Goal: Task Accomplishment & Management: Use online tool/utility

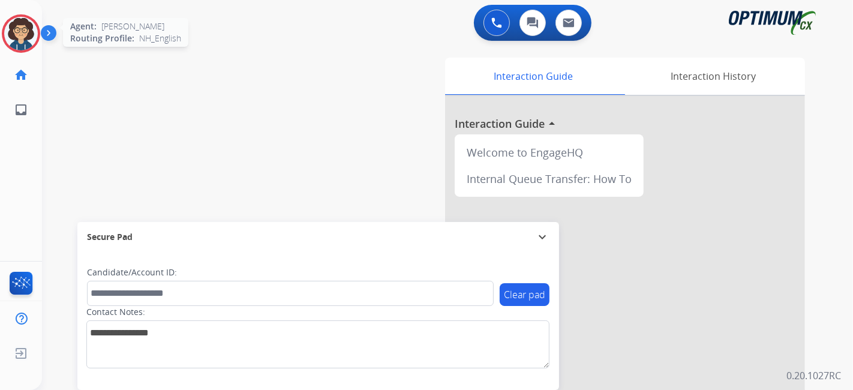
click at [34, 29] on img at bounding box center [21, 34] width 34 height 34
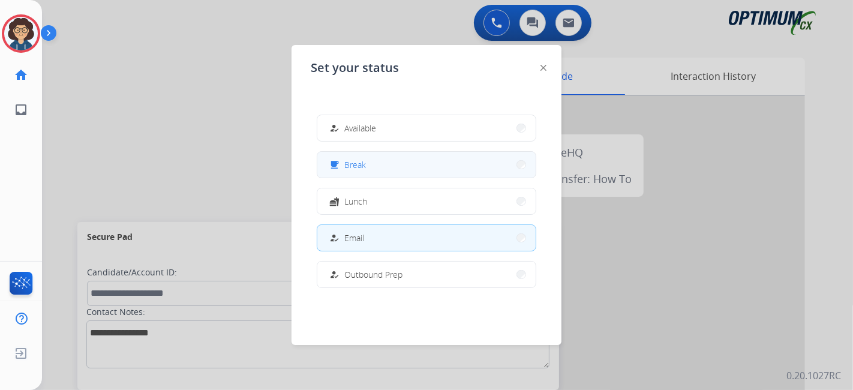
click at [366, 163] on button "free_breakfast Break" at bounding box center [426, 165] width 218 height 26
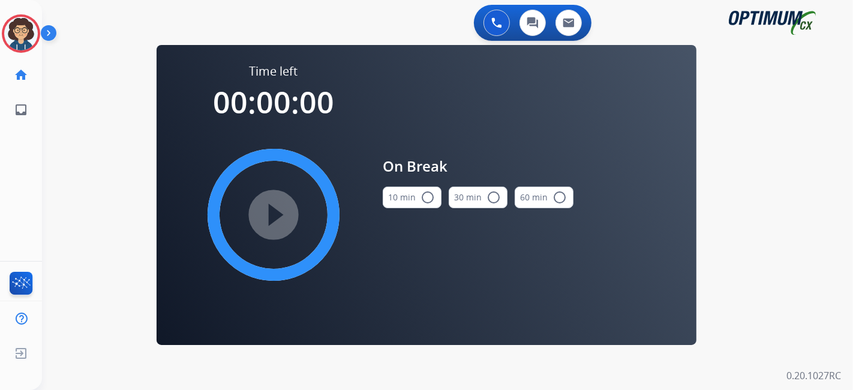
click at [404, 199] on button "10 min radio_button_unchecked" at bounding box center [412, 198] width 59 height 22
click at [266, 215] on mat-icon "play_circle_filled" at bounding box center [273, 215] width 14 height 14
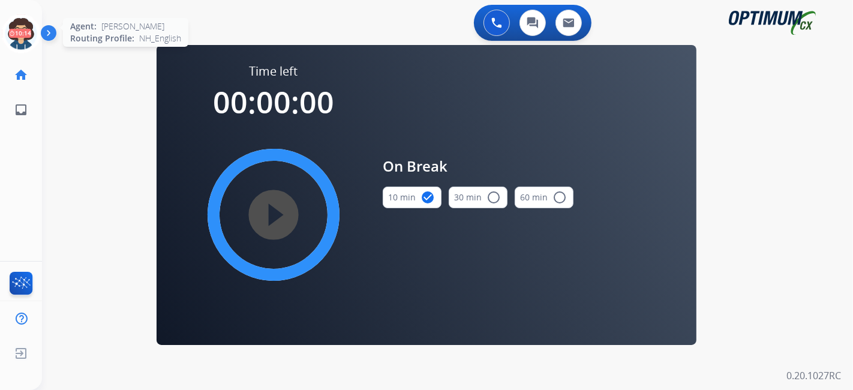
click at [7, 28] on icon at bounding box center [21, 33] width 39 height 39
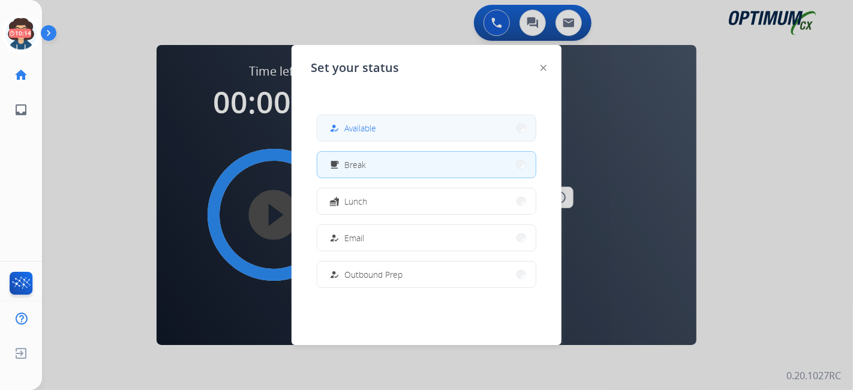
click at [370, 126] on span "Available" at bounding box center [360, 128] width 32 height 13
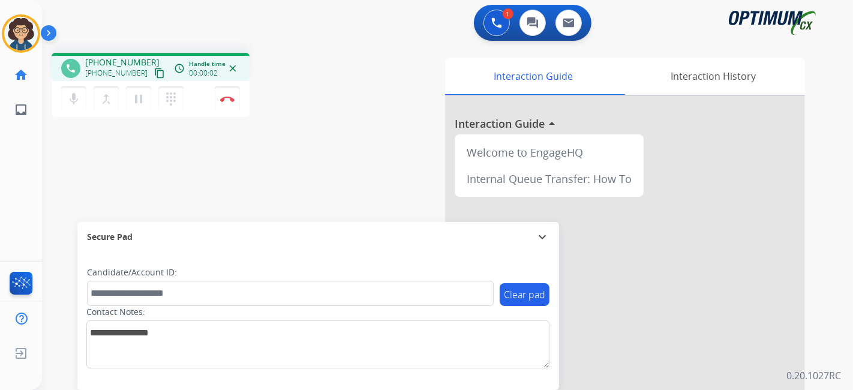
click at [157, 73] on div "phone +12154161594 +12154161594 content_copy access_time Call metrics Queue 00:…" at bounding box center [150, 68] width 179 height 11
click at [152, 71] on button "content_copy" at bounding box center [159, 73] width 14 height 14
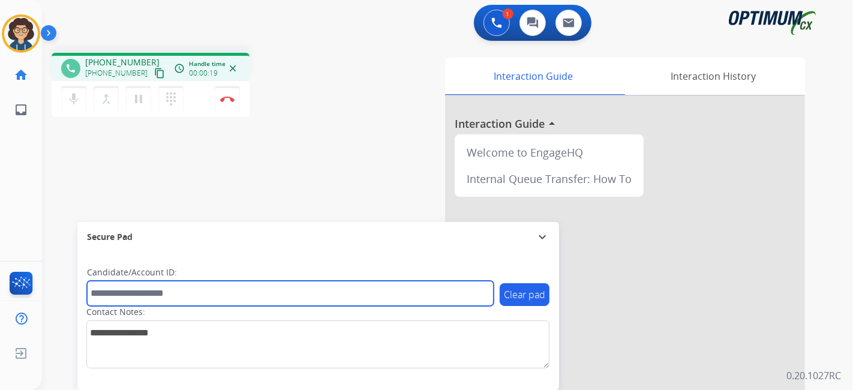
click at [209, 286] on input "text" at bounding box center [290, 293] width 407 height 25
paste input "*******"
type input "*******"
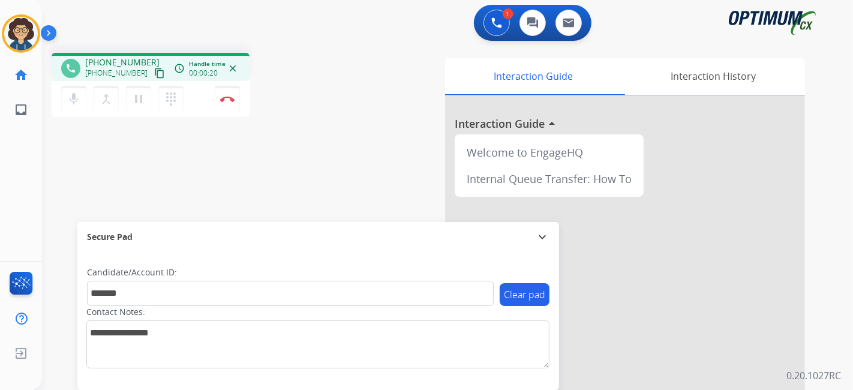
click at [283, 163] on div "phone +12154161594 +12154161594 content_copy access_time Call metrics Queue 00:…" at bounding box center [433, 293] width 782 height 500
click at [275, 129] on div "phone +12154161594 +12154161594 content_copy access_time Call metrics Queue 00:…" at bounding box center [433, 293] width 782 height 500
click at [289, 152] on div "phone +12154161594 +12154161594 content_copy access_time Call metrics Queue 00:…" at bounding box center [433, 293] width 782 height 500
click at [139, 103] on mat-icon "pause" at bounding box center [138, 99] width 14 height 14
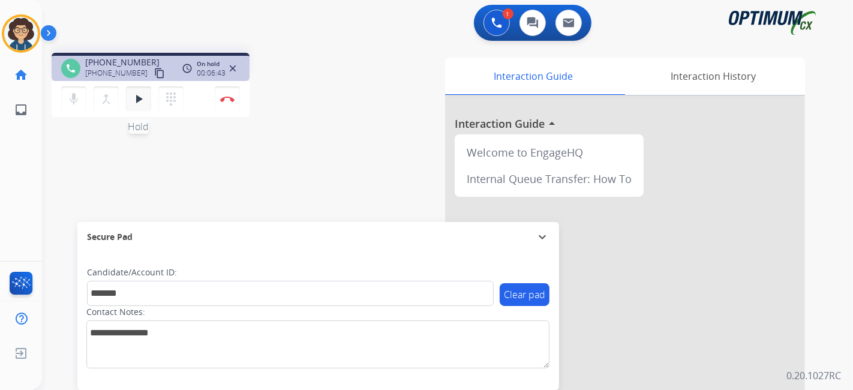
click at [145, 104] on button "play_arrow Hold" at bounding box center [138, 98] width 25 height 25
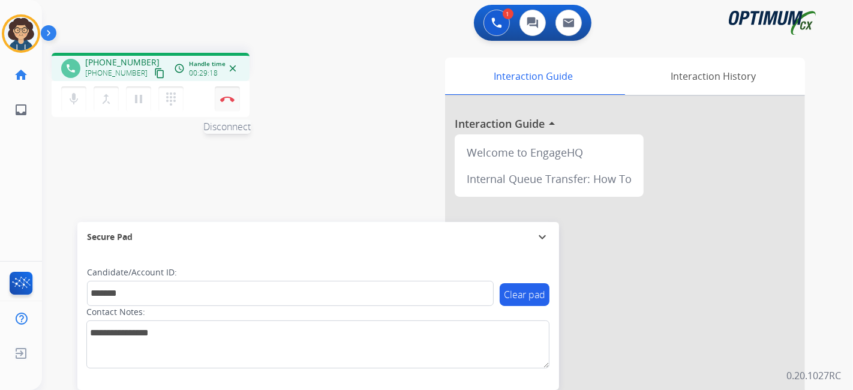
click at [229, 100] on img at bounding box center [227, 99] width 14 height 6
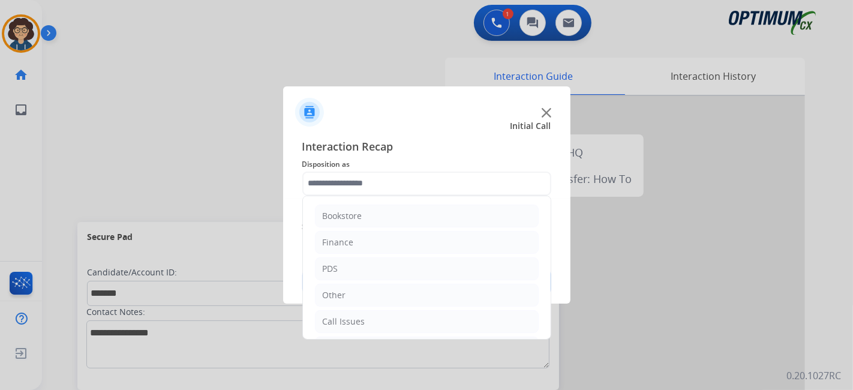
click at [415, 189] on input "text" at bounding box center [426, 184] width 249 height 24
click at [423, 273] on li "Initial Application" at bounding box center [427, 269] width 224 height 23
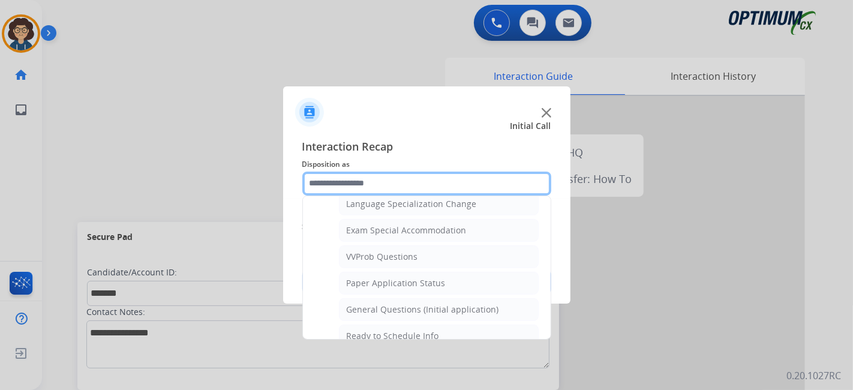
scroll to position [618, 0]
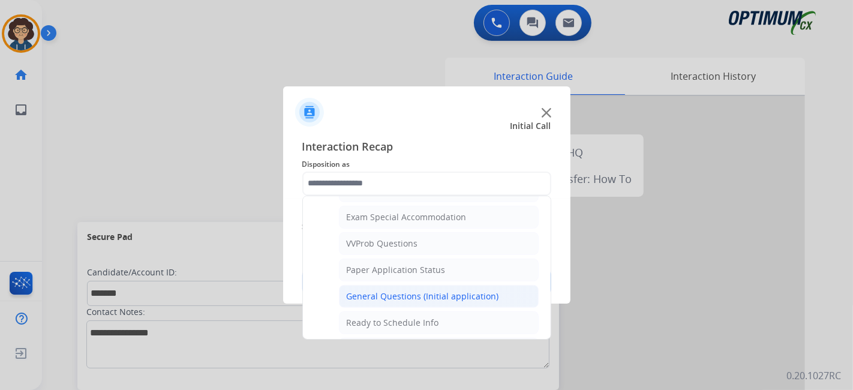
click at [480, 295] on li "General Questions (Initial application)" at bounding box center [439, 296] width 200 height 23
type input "**********"
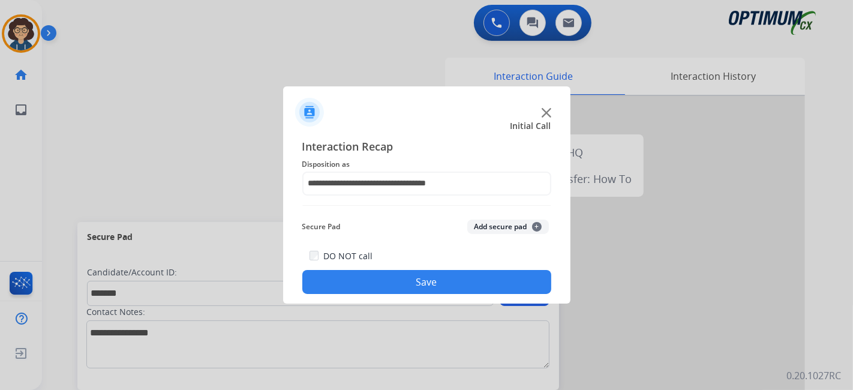
click at [509, 226] on button "Add secure pad +" at bounding box center [508, 227] width 82 height 14
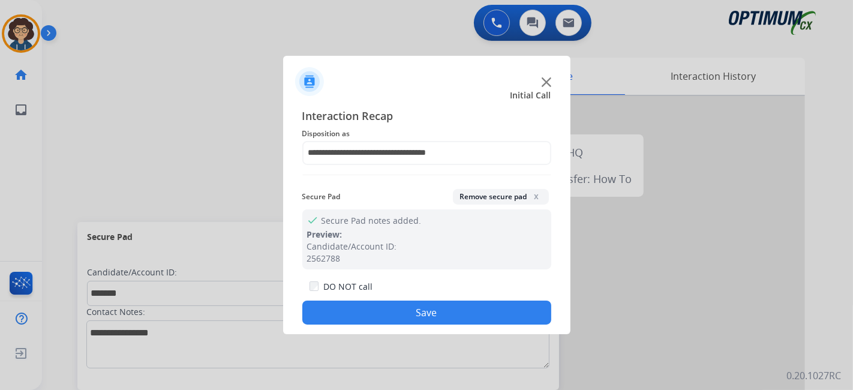
click at [434, 323] on button "Save" at bounding box center [426, 313] width 249 height 24
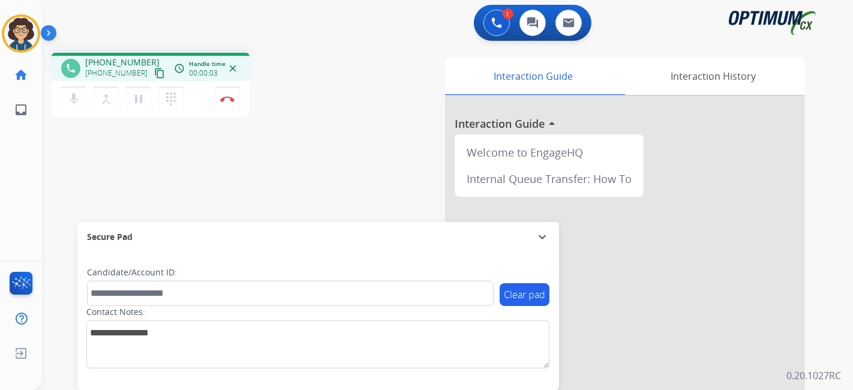
click at [154, 77] on mat-icon "content_copy" at bounding box center [159, 73] width 11 height 11
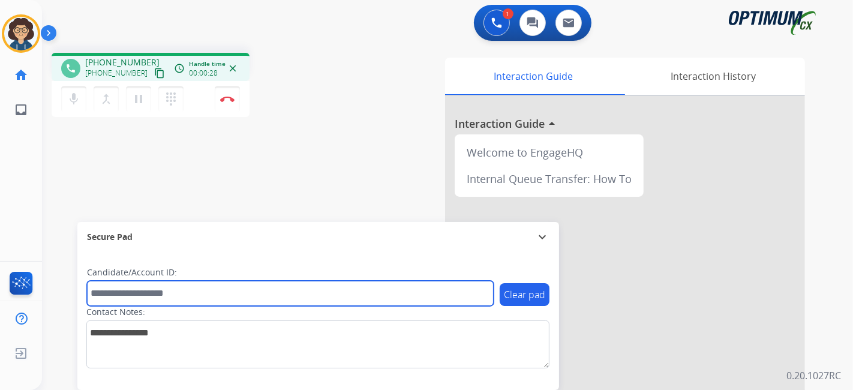
click at [251, 303] on input "text" at bounding box center [290, 293] width 407 height 25
paste input "*******"
type input "*******"
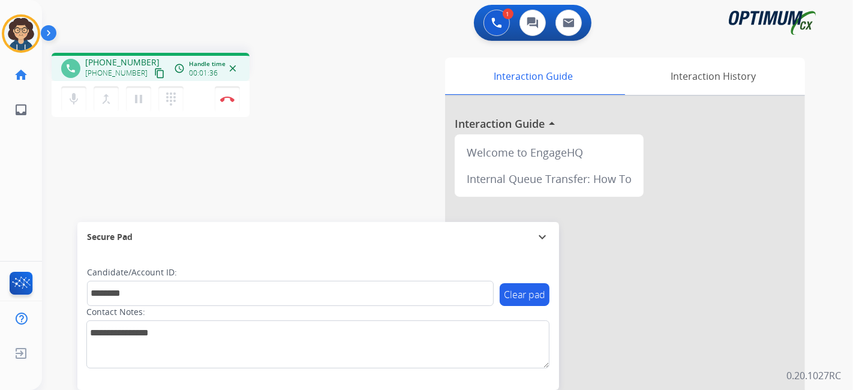
drag, startPoint x: 307, startPoint y: 88, endPoint x: 295, endPoint y: 40, distance: 50.2
click at [307, 83] on div "phone +14633026761 +14633026761 content_copy access_time Call metrics Queue 00:…" at bounding box center [203, 87] width 302 height 68
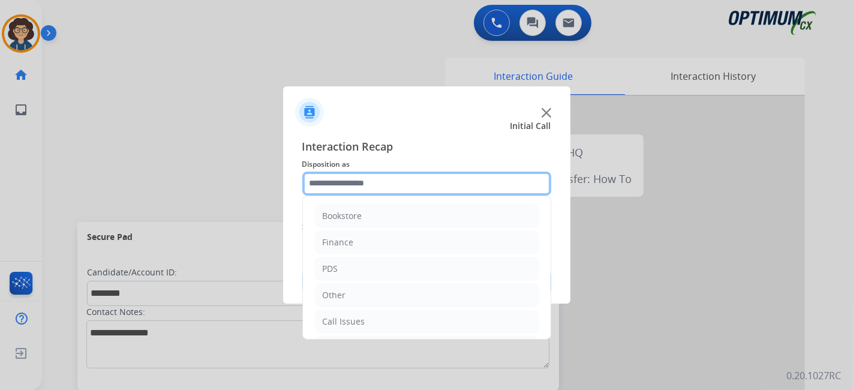
click at [386, 179] on input "text" at bounding box center [426, 184] width 249 height 24
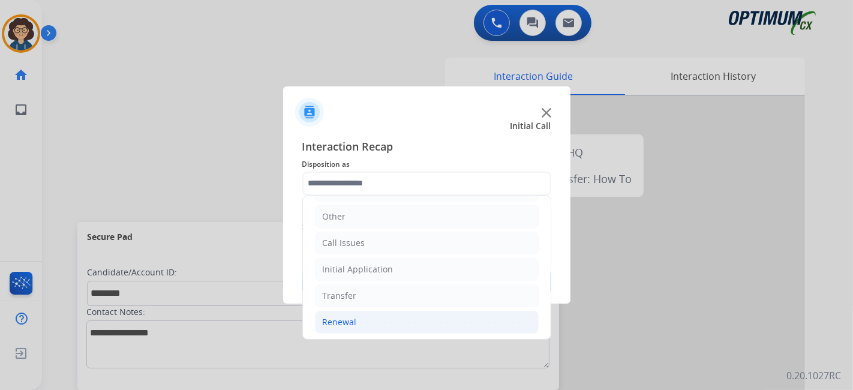
click at [364, 321] on li "Renewal" at bounding box center [427, 322] width 224 height 23
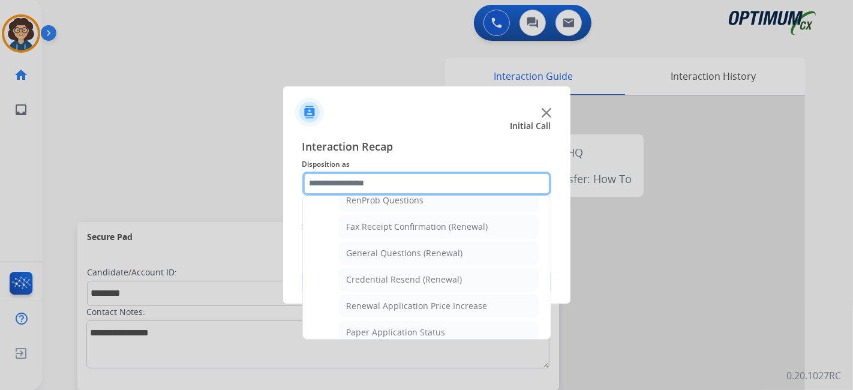
scroll to position [314, 0]
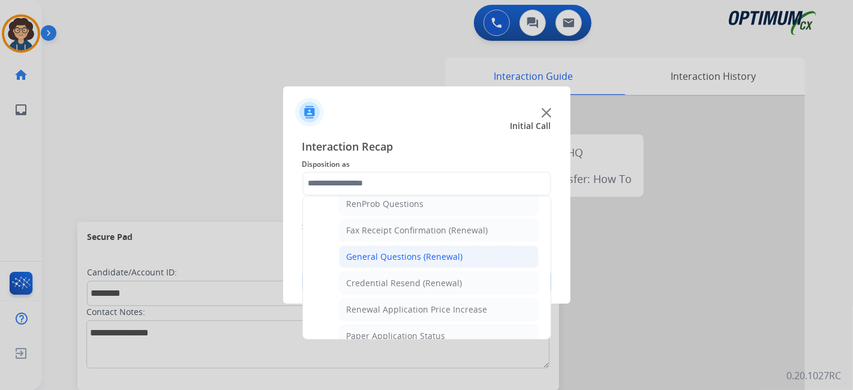
click at [439, 253] on div "General Questions (Renewal)" at bounding box center [405, 257] width 116 height 12
type input "**********"
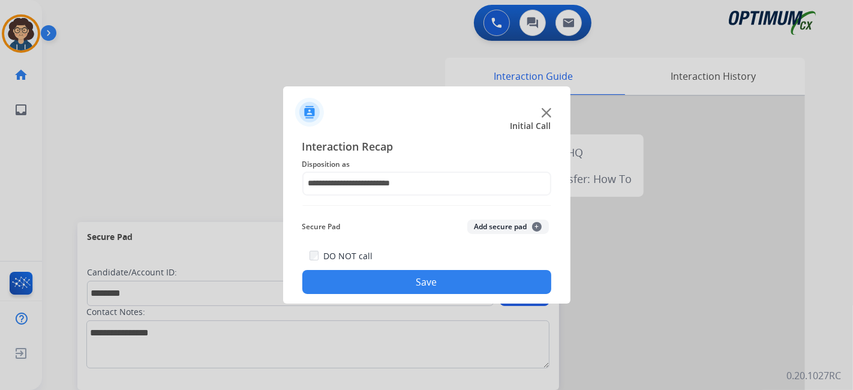
click at [494, 230] on button "Add secure pad +" at bounding box center [508, 227] width 82 height 14
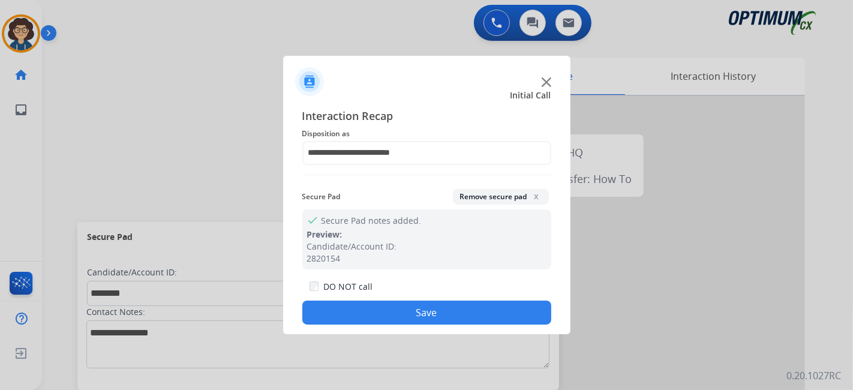
drag, startPoint x: 441, startPoint y: 308, endPoint x: 332, endPoint y: 19, distance: 309.0
click at [440, 308] on button "Save" at bounding box center [426, 313] width 249 height 24
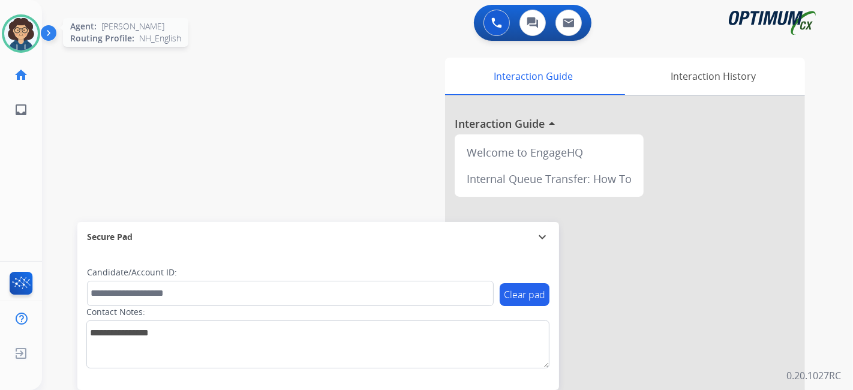
click at [25, 41] on img at bounding box center [21, 34] width 34 height 34
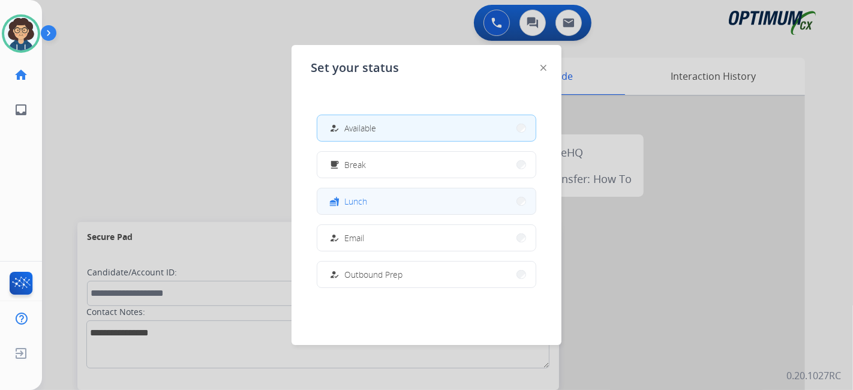
click at [383, 207] on button "fastfood Lunch" at bounding box center [426, 201] width 218 height 26
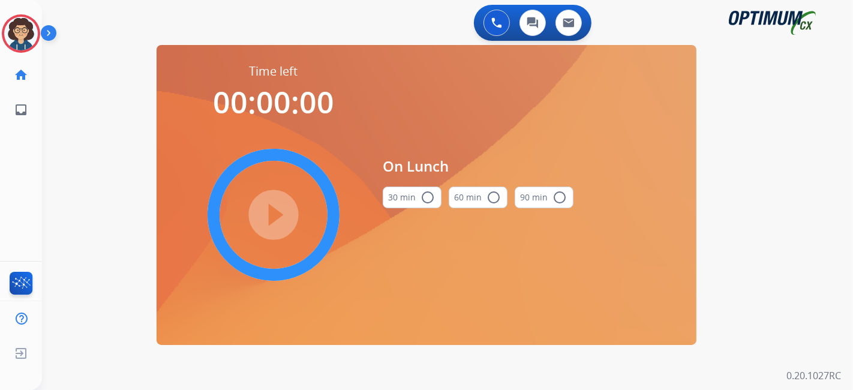
click at [405, 202] on button "30 min radio_button_unchecked" at bounding box center [412, 198] width 59 height 22
click at [276, 208] on mat-icon "play_circle_filled" at bounding box center [273, 215] width 14 height 14
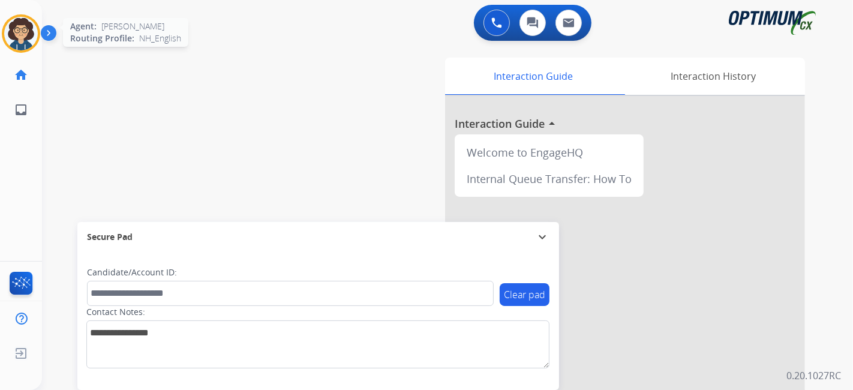
click at [29, 20] on img at bounding box center [21, 34] width 34 height 34
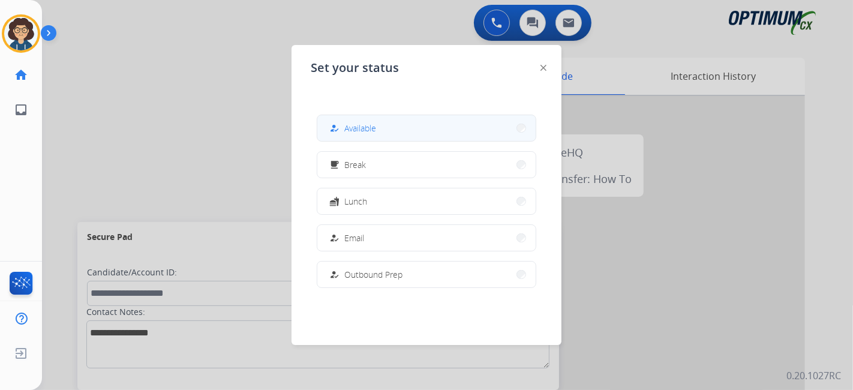
click at [358, 121] on button "how_to_reg Available" at bounding box center [426, 128] width 218 height 26
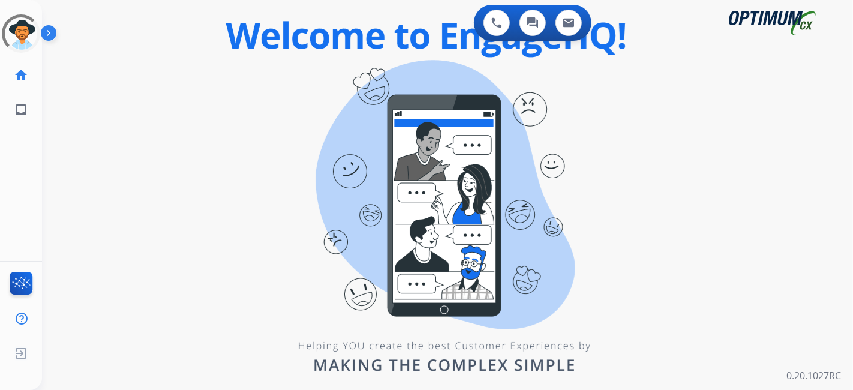
click at [103, 205] on div "0 Voice Interactions 0 Chat Interactions 0 Email Interactions swap_horiz Break …" at bounding box center [447, 195] width 811 height 390
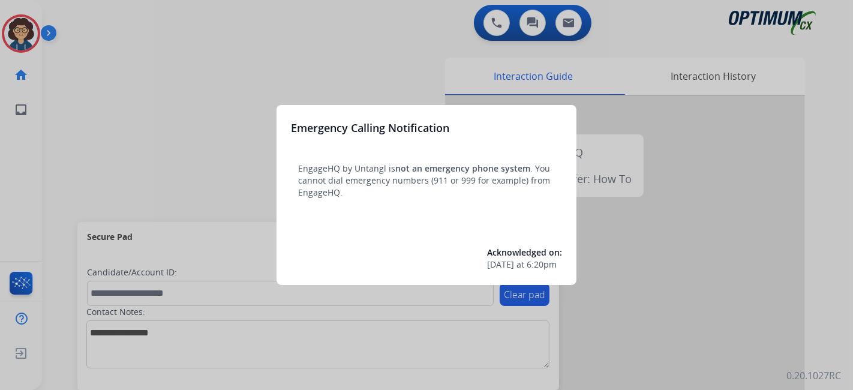
click at [74, 155] on div at bounding box center [426, 195] width 853 height 390
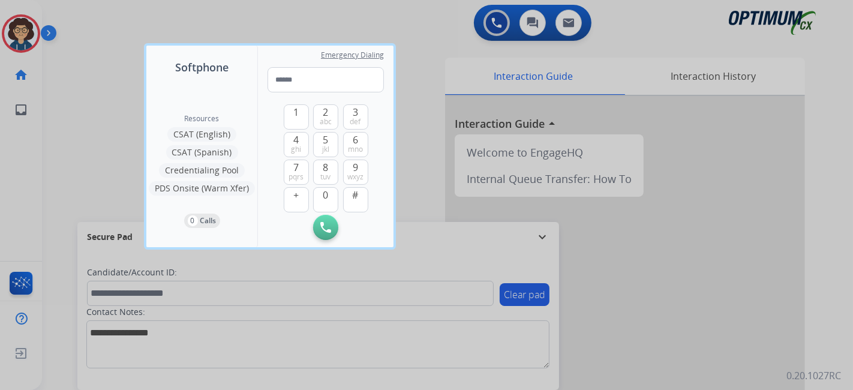
click at [79, 103] on div at bounding box center [426, 195] width 853 height 390
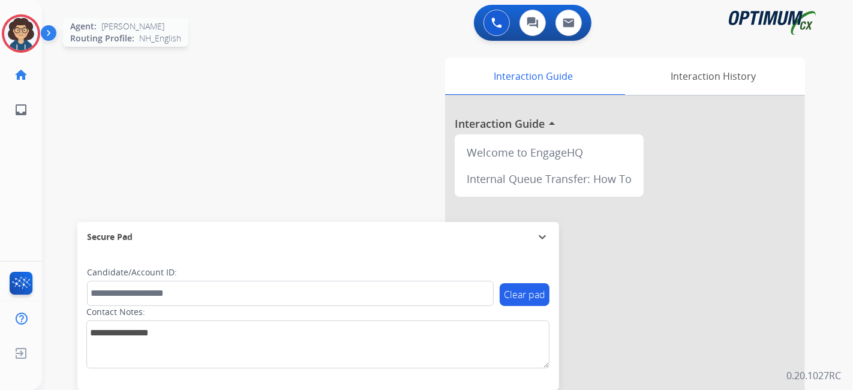
click at [20, 25] on img at bounding box center [21, 34] width 34 height 34
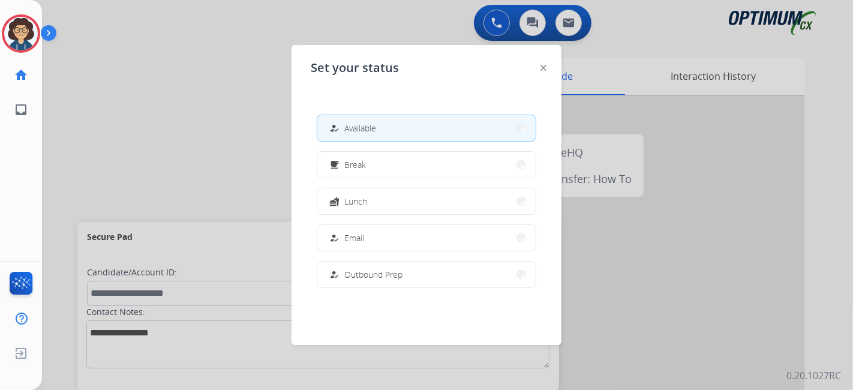
click at [379, 126] on button "how_to_reg Available" at bounding box center [426, 128] width 218 height 26
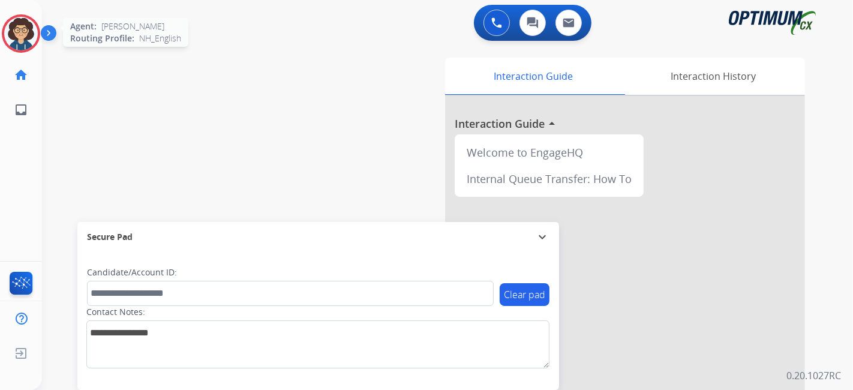
click at [31, 35] on img at bounding box center [21, 34] width 34 height 34
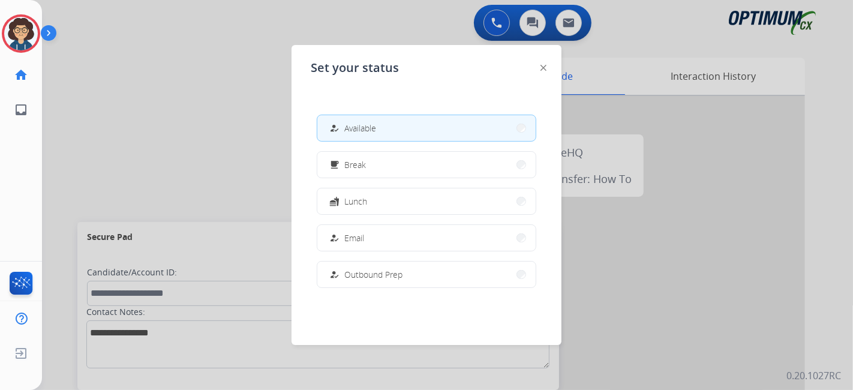
click at [439, 135] on button "how_to_reg Available" at bounding box center [426, 128] width 218 height 26
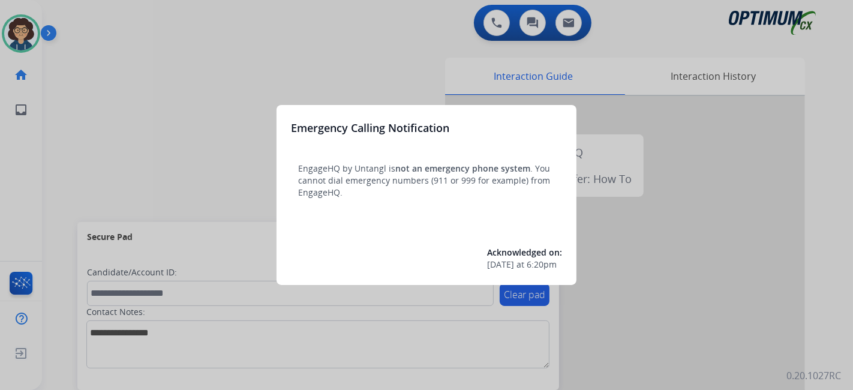
click at [93, 120] on div at bounding box center [426, 195] width 853 height 390
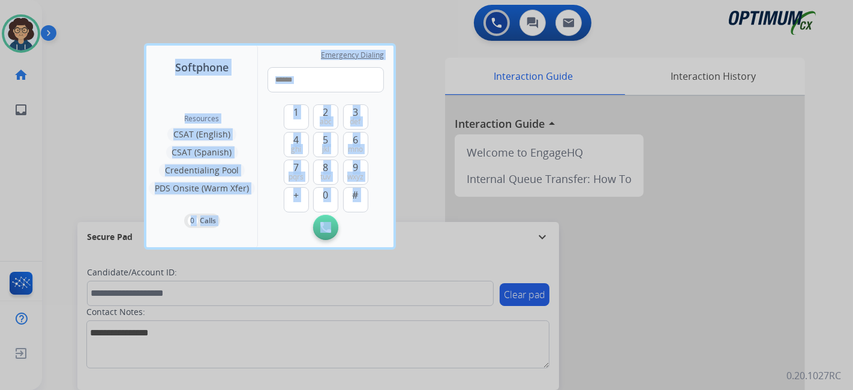
click at [94, 120] on div at bounding box center [426, 195] width 853 height 390
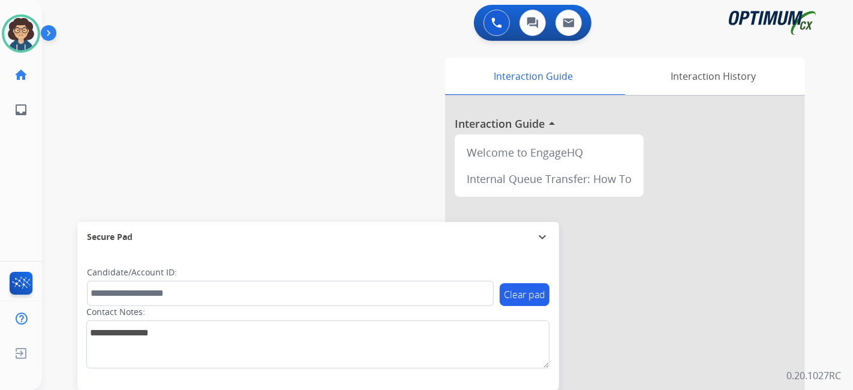
click at [281, 100] on div "swap_horiz Break voice bridge close_fullscreen Connect 3-Way Call merge_type Se…" at bounding box center [433, 293] width 782 height 500
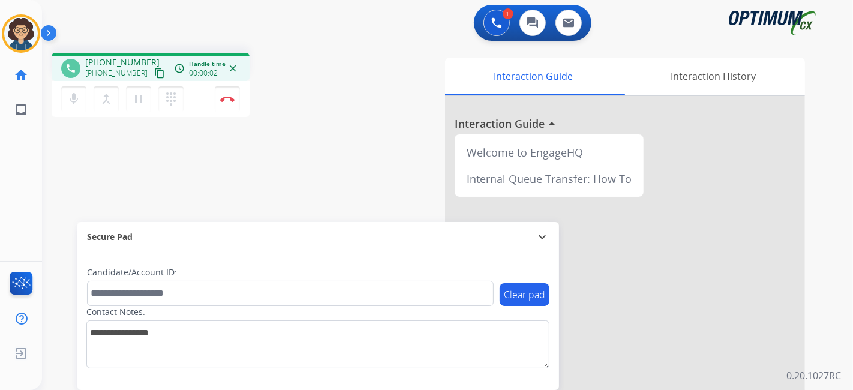
click at [154, 70] on mat-icon "content_copy" at bounding box center [159, 73] width 11 height 11
click at [299, 47] on div "phone [PHONE_NUMBER] [PHONE_NUMBER] content_copy access_time Call metrics Queue…" at bounding box center [433, 293] width 782 height 500
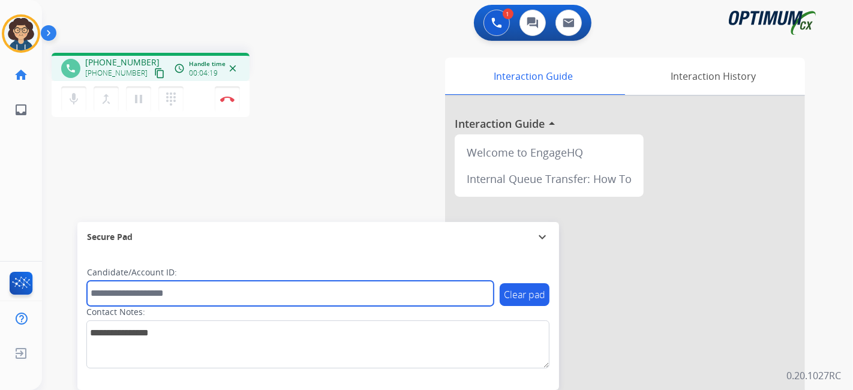
click at [193, 289] on input "text" at bounding box center [290, 293] width 407 height 25
paste input "*******"
type input "*******"
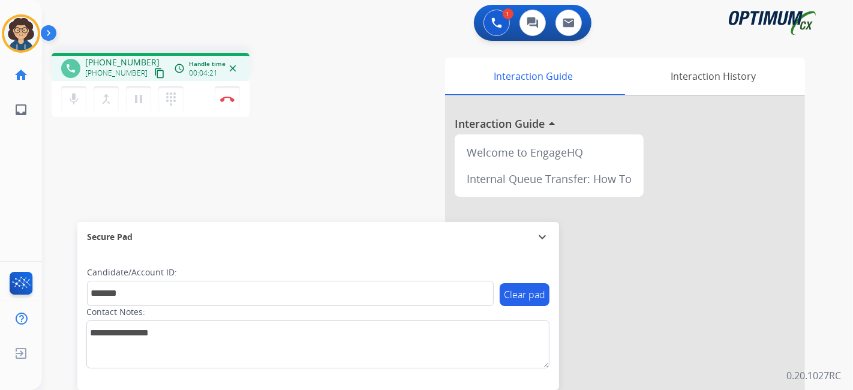
drag, startPoint x: 280, startPoint y: 172, endPoint x: 283, endPoint y: 162, distance: 10.5
click at [281, 169] on div "phone [PHONE_NUMBER] [PHONE_NUMBER] content_copy access_time Call metrics Queue…" at bounding box center [433, 293] width 782 height 500
drag, startPoint x: 173, startPoint y: 314, endPoint x: 171, endPoint y: 290, distance: 24.1
click at [173, 314] on div "Contact Notes:" at bounding box center [317, 337] width 463 height 62
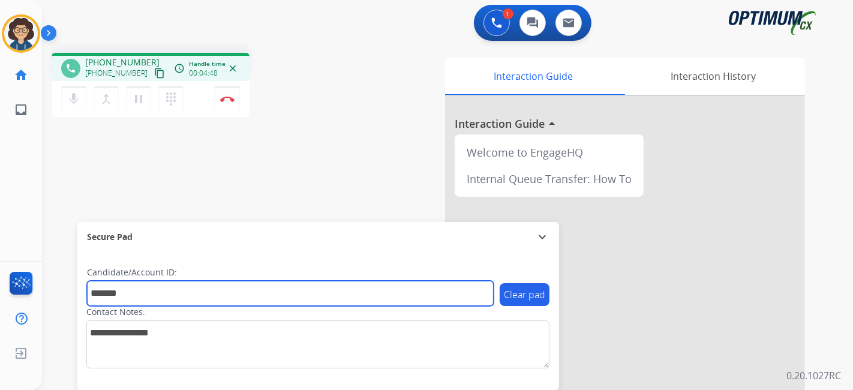
click at [171, 290] on input "*******" at bounding box center [290, 293] width 407 height 25
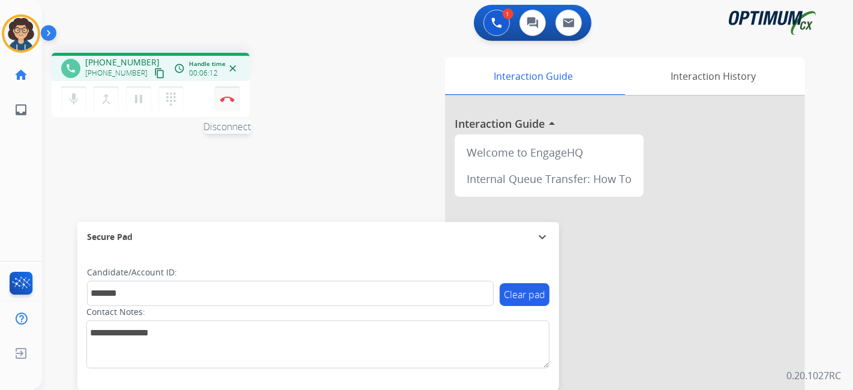
click at [232, 101] on img at bounding box center [227, 99] width 14 height 6
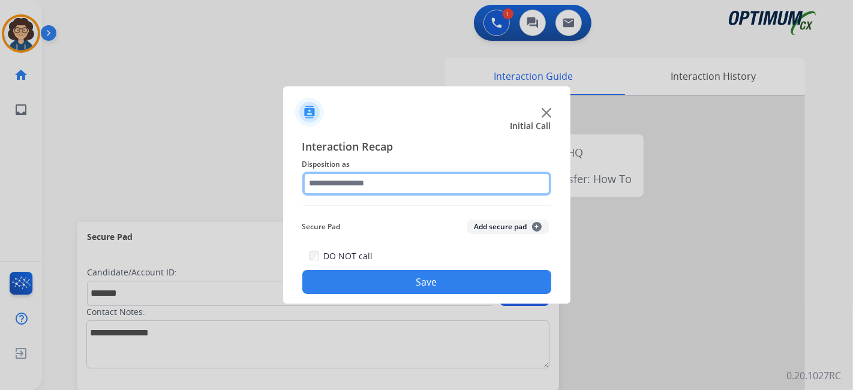
click at [406, 185] on input "text" at bounding box center [426, 184] width 249 height 24
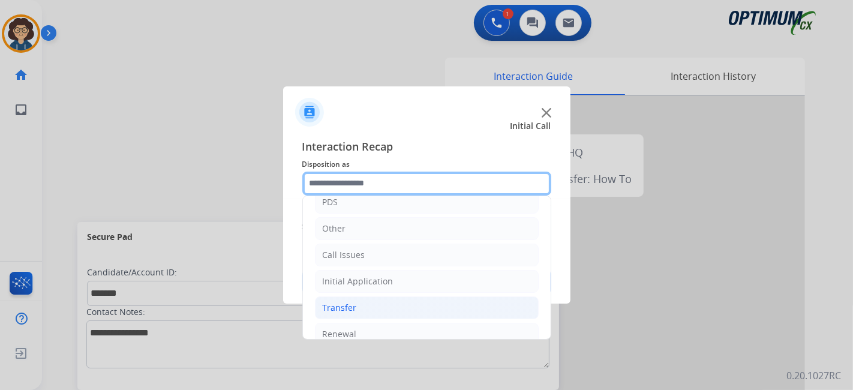
scroll to position [79, 0]
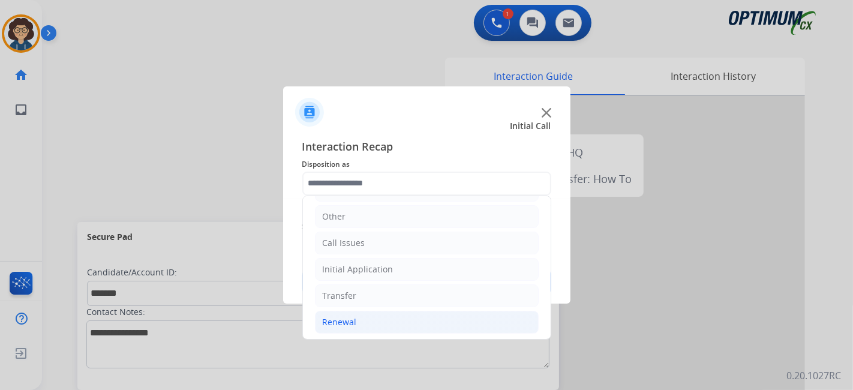
click at [404, 321] on li "Renewal" at bounding box center [427, 322] width 224 height 23
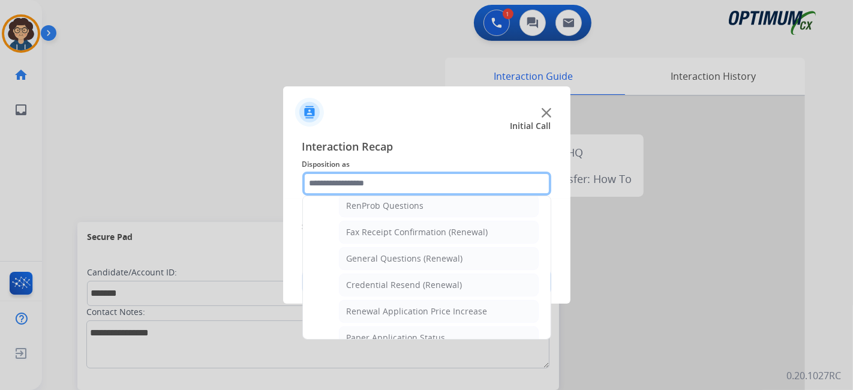
scroll to position [320, 0]
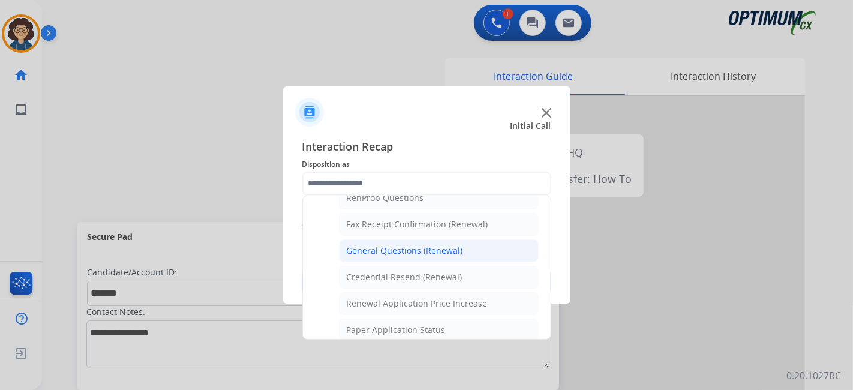
click at [499, 244] on li "General Questions (Renewal)" at bounding box center [439, 250] width 200 height 23
type input "**********"
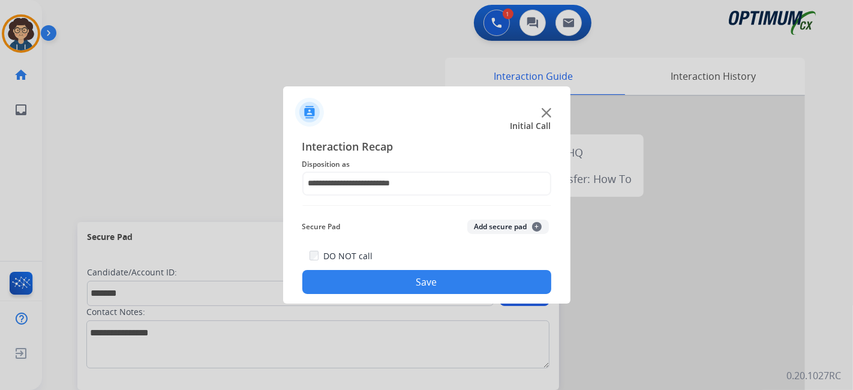
click at [508, 222] on button "Add secure pad +" at bounding box center [508, 227] width 82 height 14
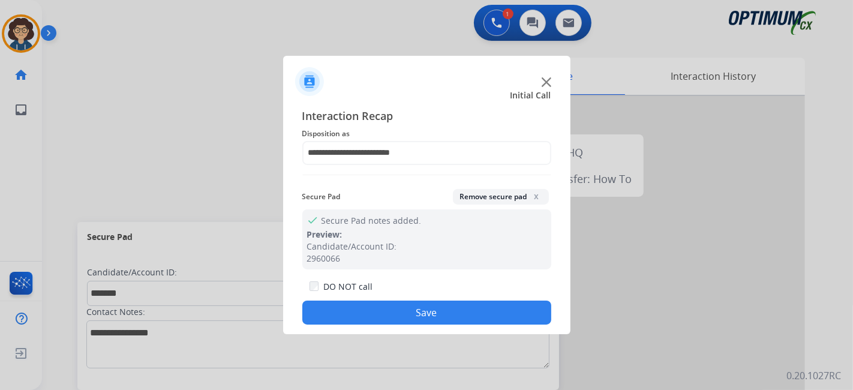
click at [441, 311] on button "Save" at bounding box center [426, 313] width 249 height 24
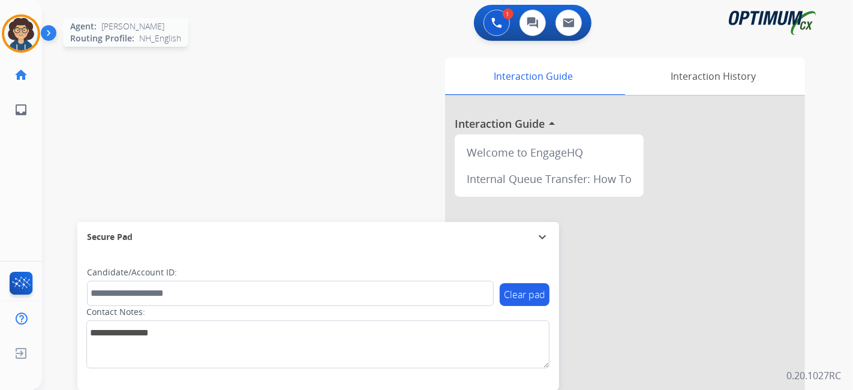
click at [22, 33] on img at bounding box center [21, 34] width 34 height 34
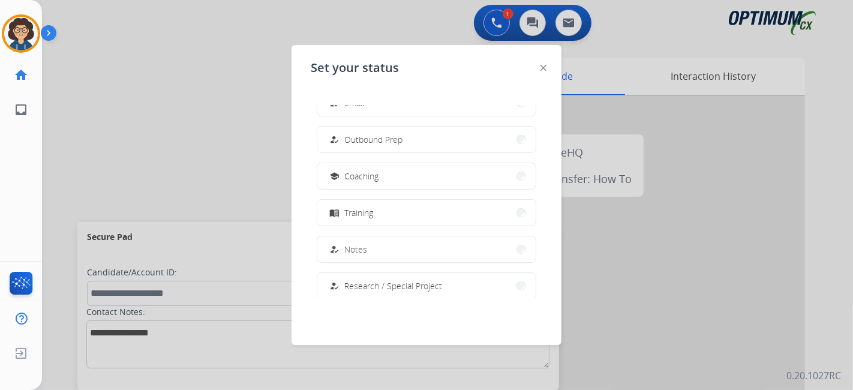
scroll to position [130, 0]
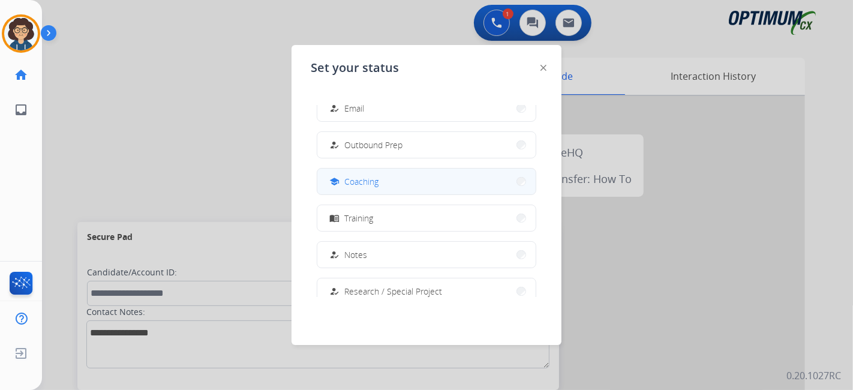
click at [451, 191] on button "school Coaching" at bounding box center [426, 182] width 218 height 26
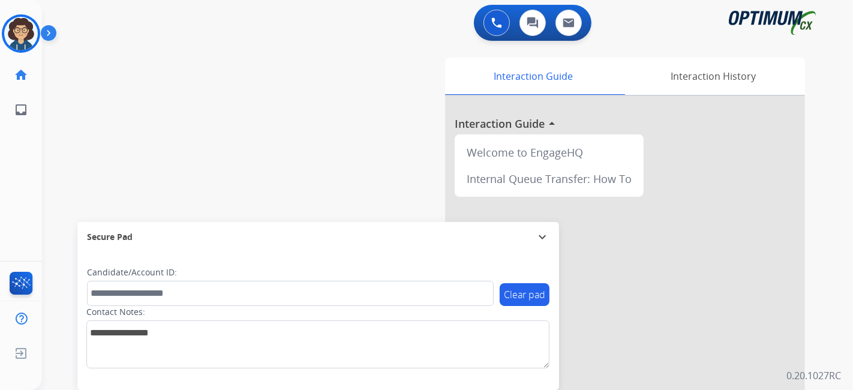
click at [328, 71] on div "swap_horiz Break voice bridge close_fullscreen Connect 3-Way Call merge_type Se…" at bounding box center [433, 293] width 782 height 500
click at [21, 44] on img at bounding box center [21, 34] width 34 height 34
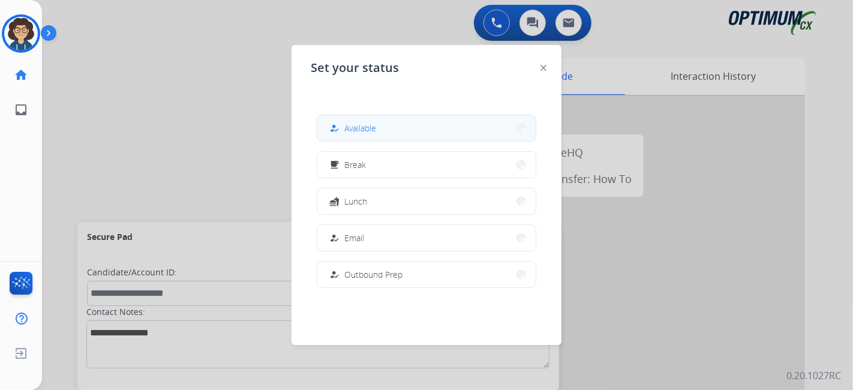
click at [425, 127] on button "how_to_reg Available" at bounding box center [426, 128] width 218 height 26
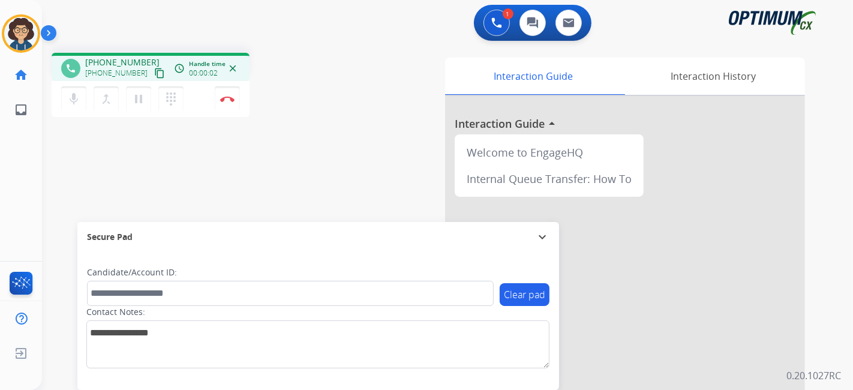
click at [152, 68] on button "content_copy" at bounding box center [159, 73] width 14 height 14
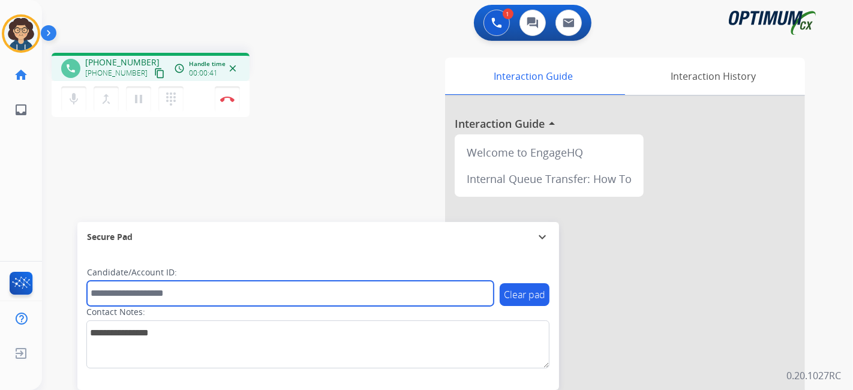
click at [197, 289] on input "text" at bounding box center [290, 293] width 407 height 25
paste input "*******"
type input "*******"
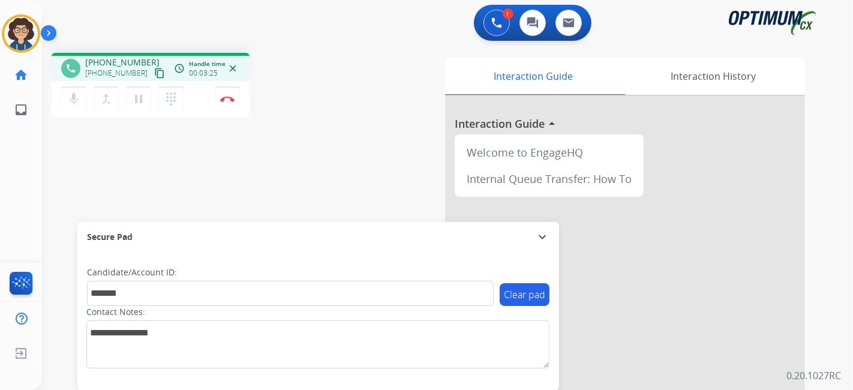
click at [331, 138] on div "phone [PHONE_NUMBER] [PHONE_NUMBER] content_copy access_time Call metrics Queue…" at bounding box center [433, 293] width 782 height 500
click at [229, 97] on img at bounding box center [227, 99] width 14 height 6
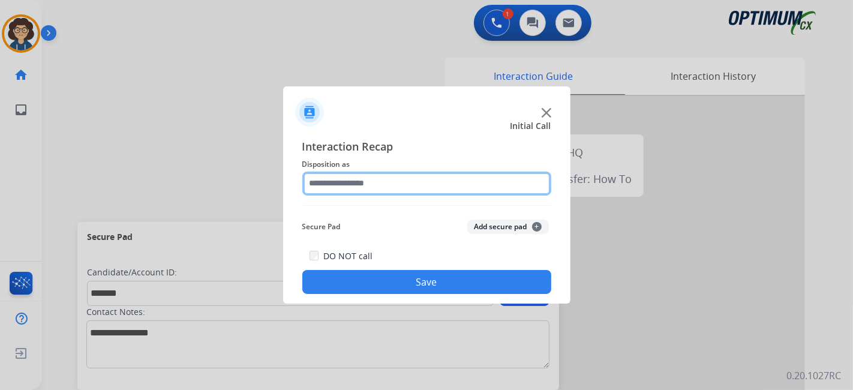
click at [432, 189] on input "text" at bounding box center [426, 184] width 249 height 24
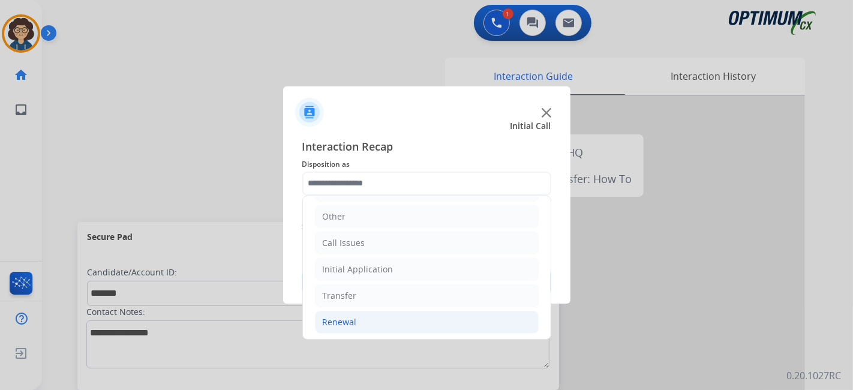
click at [413, 311] on li "Renewal" at bounding box center [427, 322] width 224 height 23
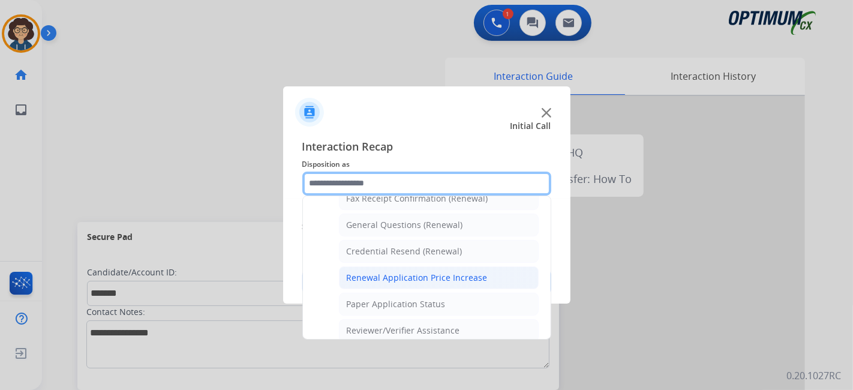
scroll to position [344, 0]
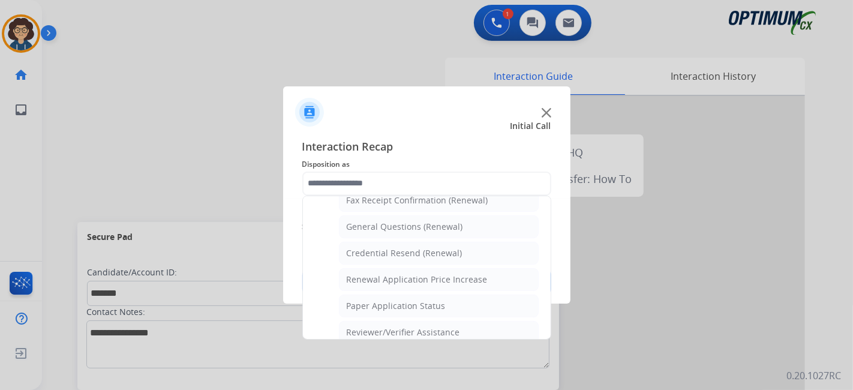
drag, startPoint x: 407, startPoint y: 223, endPoint x: 442, endPoint y: 224, distance: 34.3
click at [407, 222] on div "General Questions (Renewal)" at bounding box center [405, 227] width 116 height 12
type input "**********"
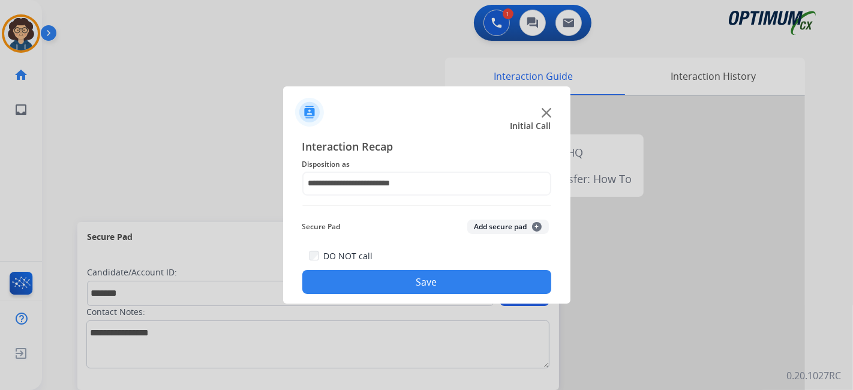
click at [493, 221] on button "Add secure pad +" at bounding box center [508, 227] width 82 height 14
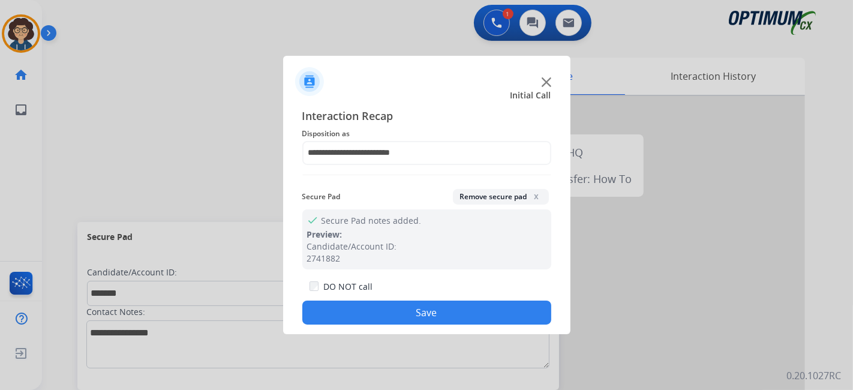
click at [437, 313] on button "Save" at bounding box center [426, 313] width 249 height 24
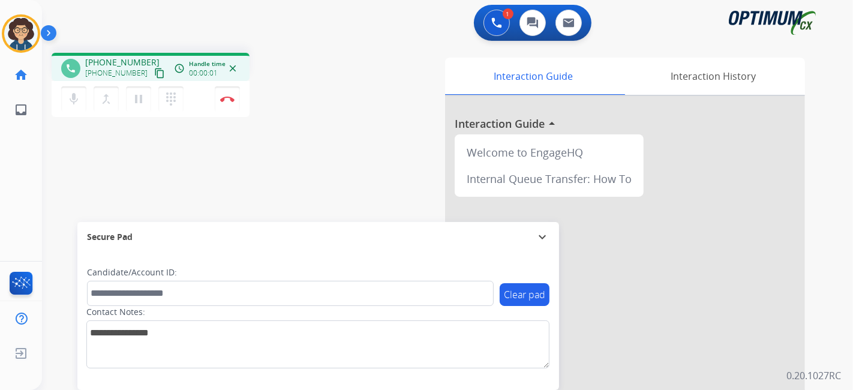
click at [154, 74] on mat-icon "content_copy" at bounding box center [159, 73] width 11 height 11
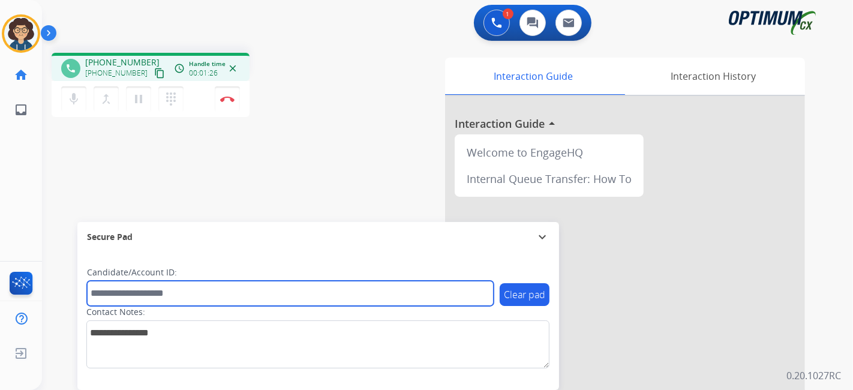
click at [217, 304] on input "text" at bounding box center [290, 293] width 407 height 25
paste input "*******"
type input "*******"
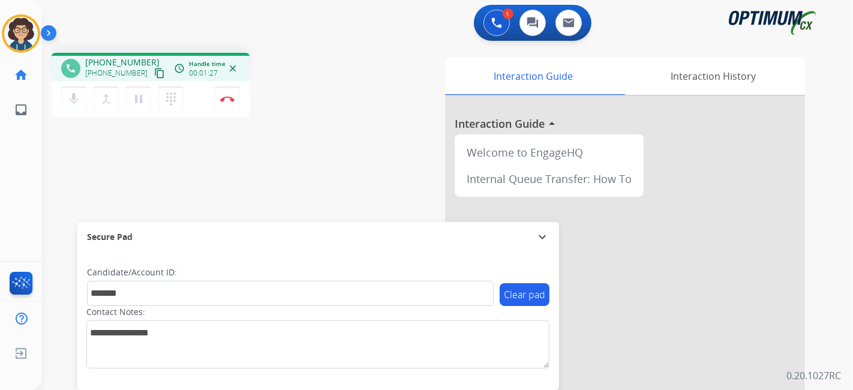
click at [289, 184] on div "phone [PHONE_NUMBER] [PHONE_NUMBER] content_copy access_time Call metrics Queue…" at bounding box center [433, 293] width 782 height 500
click at [395, 134] on div "Interaction Guide Interaction History Interaction Guide arrow_drop_up Welcome t…" at bounding box center [581, 301] width 447 height 486
click at [351, 122] on div "phone [PHONE_NUMBER] [PHONE_NUMBER] content_copy access_time Call metrics Queue…" at bounding box center [433, 293] width 782 height 500
click at [239, 107] on button "Disconnect" at bounding box center [227, 98] width 25 height 25
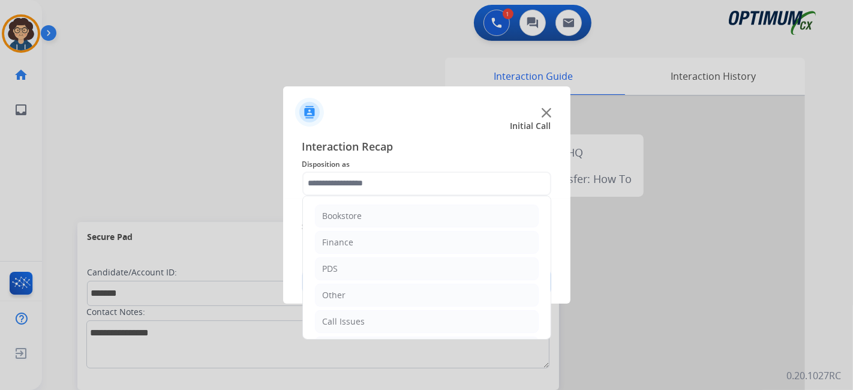
click at [383, 182] on input "text" at bounding box center [426, 184] width 249 height 24
click at [440, 273] on li "Initial Application" at bounding box center [427, 269] width 224 height 23
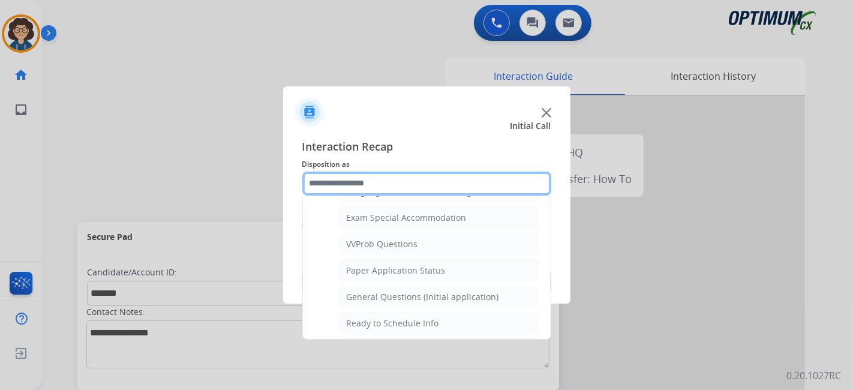
scroll to position [639, 0]
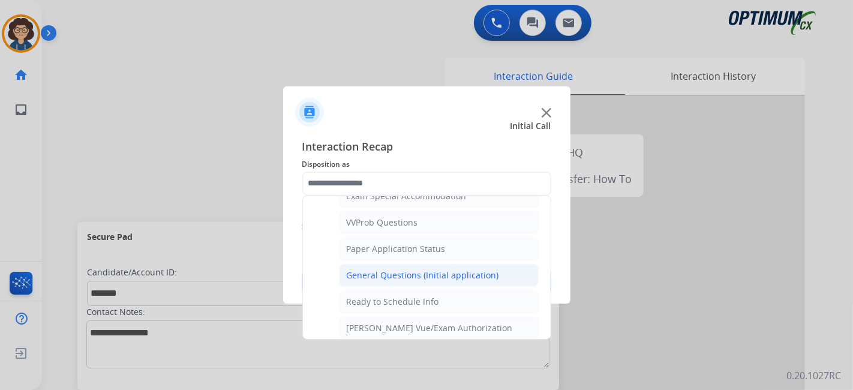
click at [469, 269] on div "General Questions (Initial application)" at bounding box center [423, 275] width 152 height 12
type input "**********"
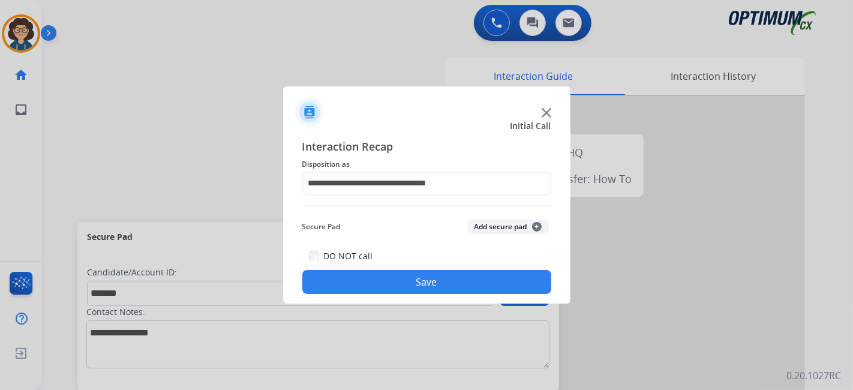
click at [500, 229] on button "Add secure pad +" at bounding box center [508, 227] width 82 height 14
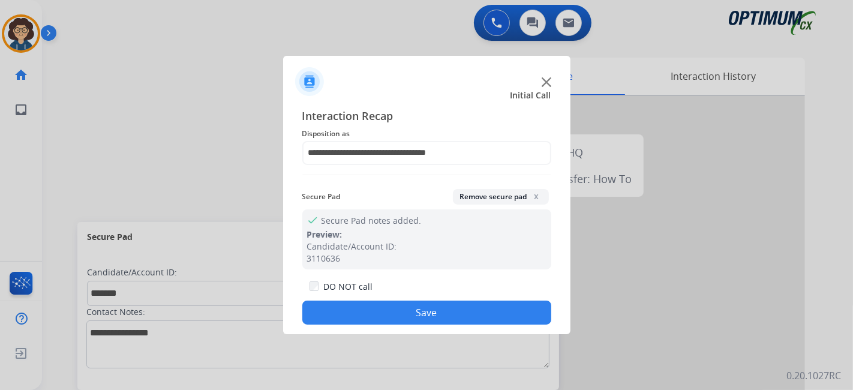
click at [435, 311] on button "Save" at bounding box center [426, 313] width 249 height 24
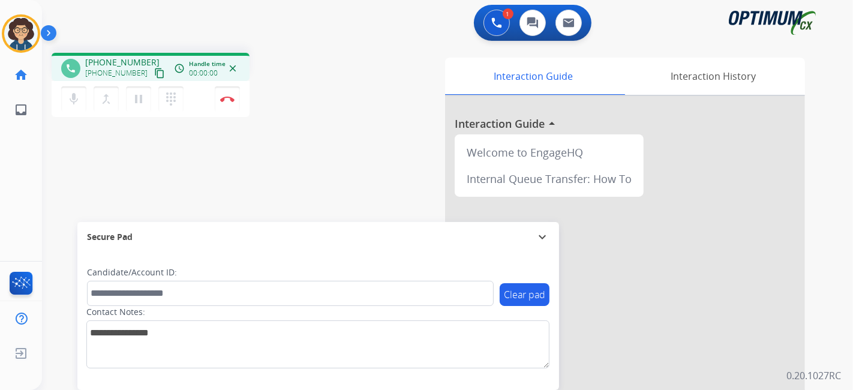
click at [154, 74] on mat-icon "content_copy" at bounding box center [159, 73] width 11 height 11
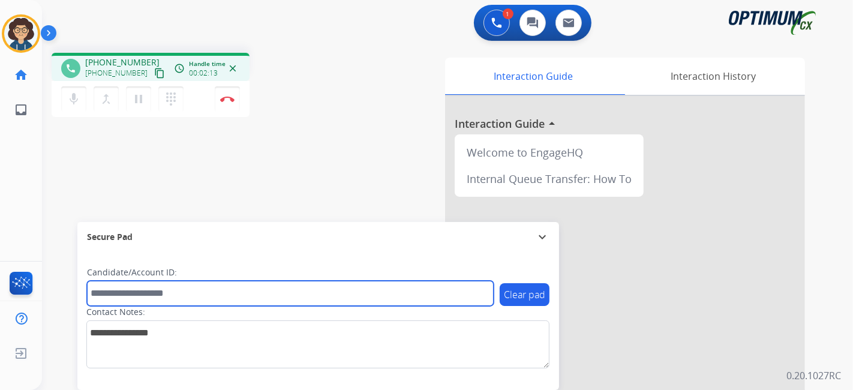
click at [227, 289] on input "text" at bounding box center [290, 293] width 407 height 25
paste input "*******"
type input "*******"
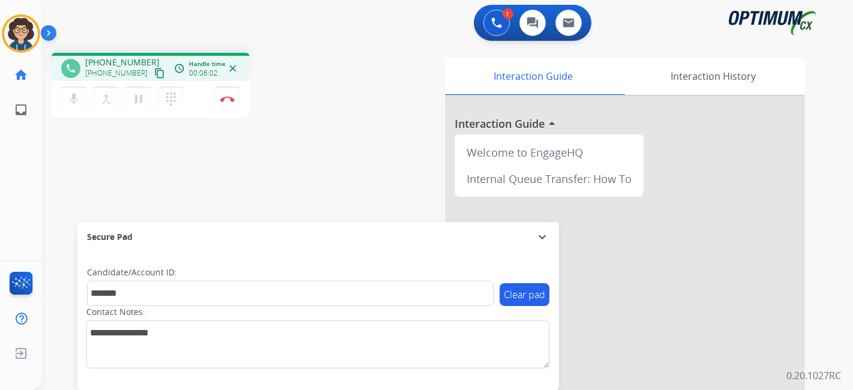
click at [348, 113] on div "phone [PHONE_NUMBER] [PHONE_NUMBER] content_copy access_time Call metrics Queue…" at bounding box center [203, 87] width 302 height 68
click at [236, 102] on button "Disconnect" at bounding box center [227, 98] width 25 height 25
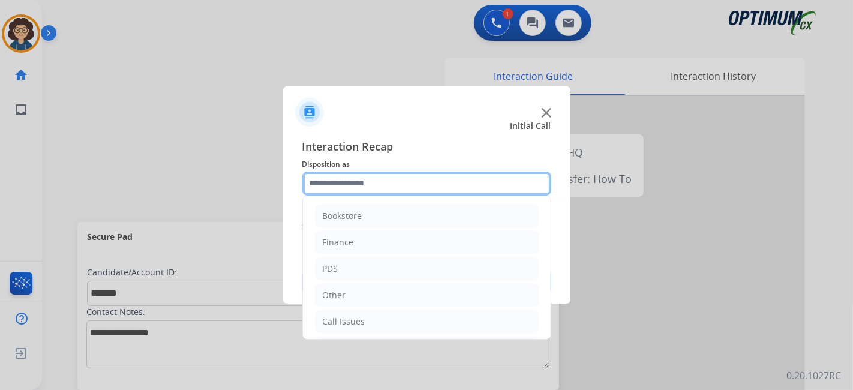
click at [440, 192] on input "text" at bounding box center [426, 184] width 249 height 24
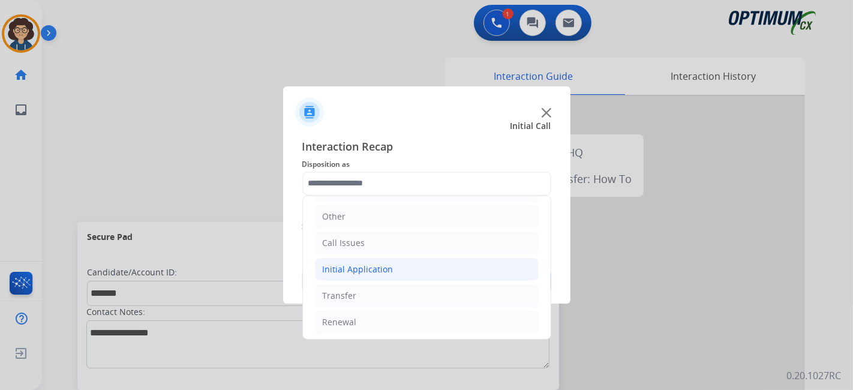
click at [420, 273] on li "Initial Application" at bounding box center [427, 269] width 224 height 23
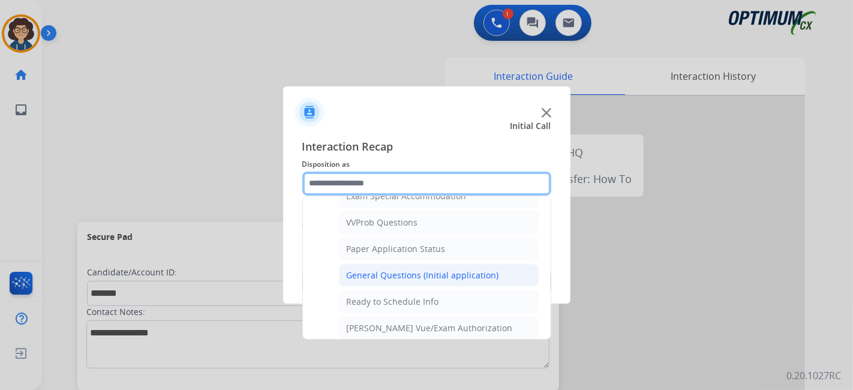
scroll to position [631, 0]
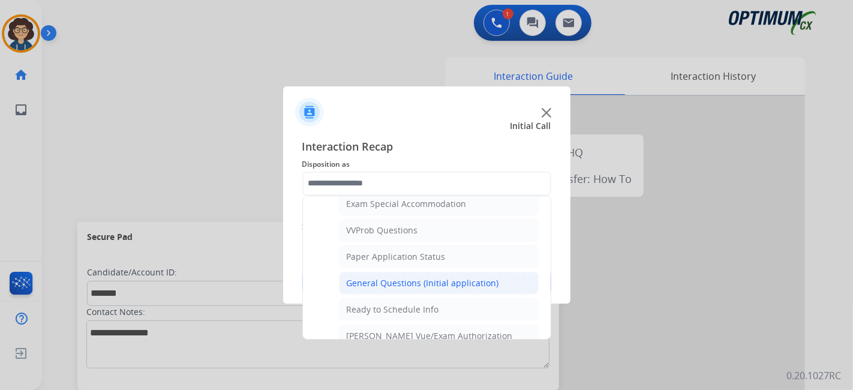
click at [475, 277] on div "General Questions (Initial application)" at bounding box center [423, 283] width 152 height 12
type input "**********"
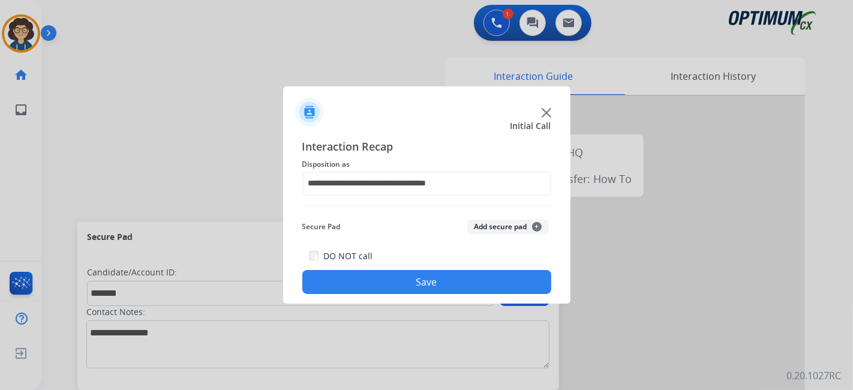
click at [519, 225] on button "Add secure pad +" at bounding box center [508, 227] width 82 height 14
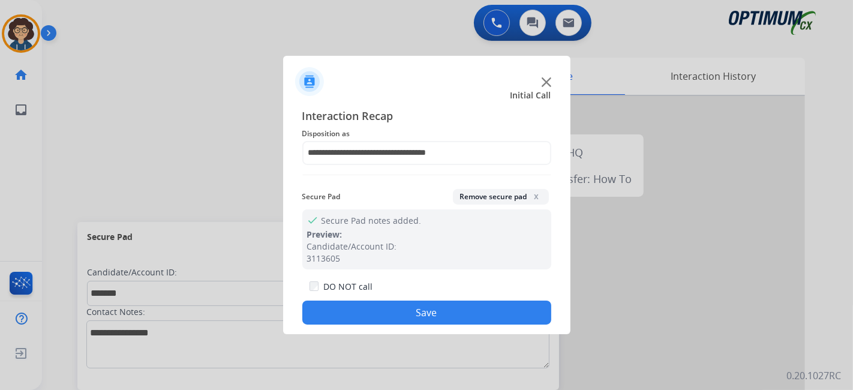
drag, startPoint x: 429, startPoint y: 313, endPoint x: 321, endPoint y: 19, distance: 313.2
click at [428, 314] on button "Save" at bounding box center [426, 313] width 249 height 24
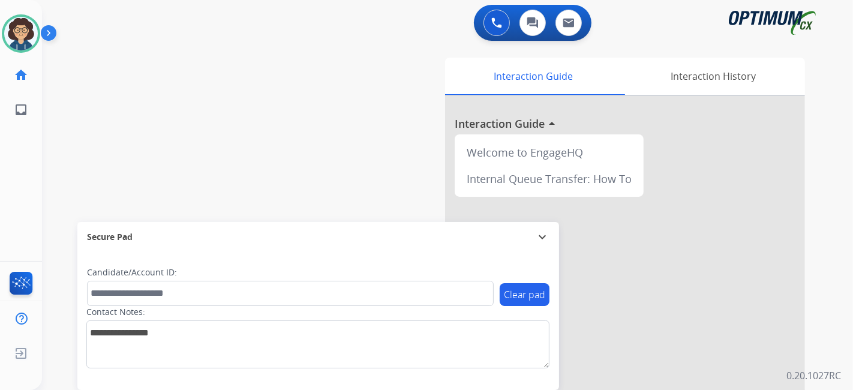
click at [310, 148] on div "swap_horiz Break voice bridge close_fullscreen Connect 3-Way Call merge_type Se…" at bounding box center [433, 293] width 782 height 500
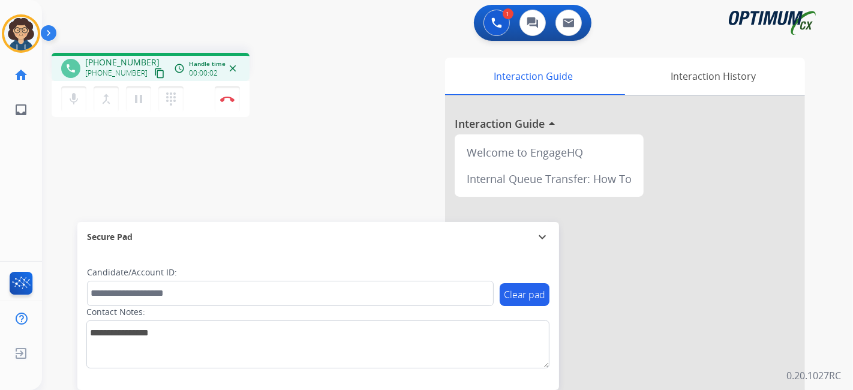
click at [154, 76] on mat-icon "content_copy" at bounding box center [159, 73] width 11 height 11
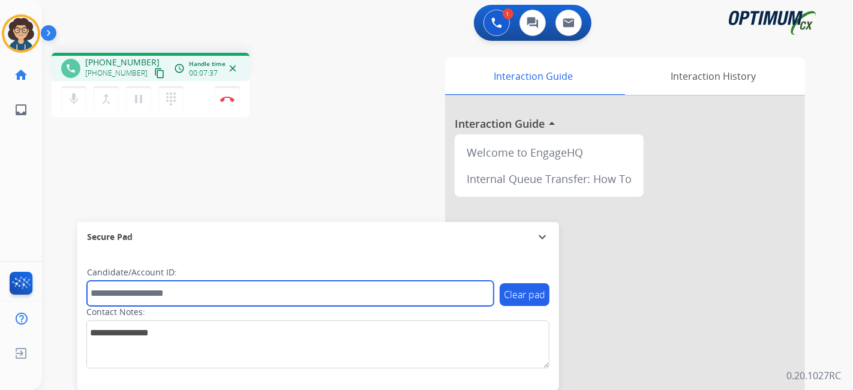
click at [202, 291] on input "text" at bounding box center [290, 293] width 407 height 25
paste input "*******"
type input "*******"
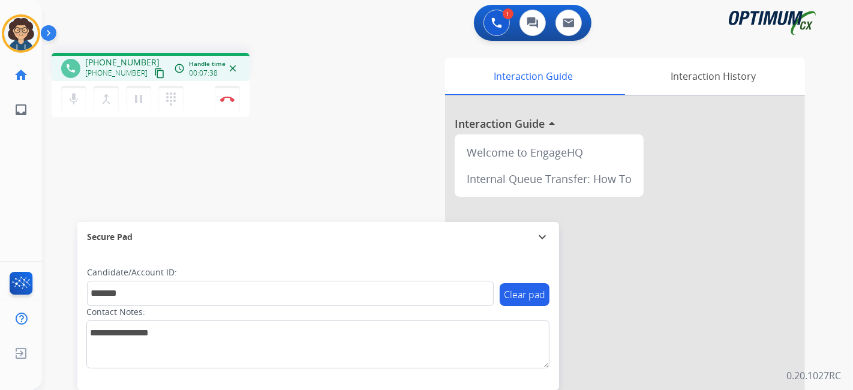
click at [276, 172] on div "phone [PHONE_NUMBER] [PHONE_NUMBER] content_copy access_time Call metrics Queue…" at bounding box center [433, 293] width 782 height 500
click at [233, 100] on img at bounding box center [227, 99] width 14 height 6
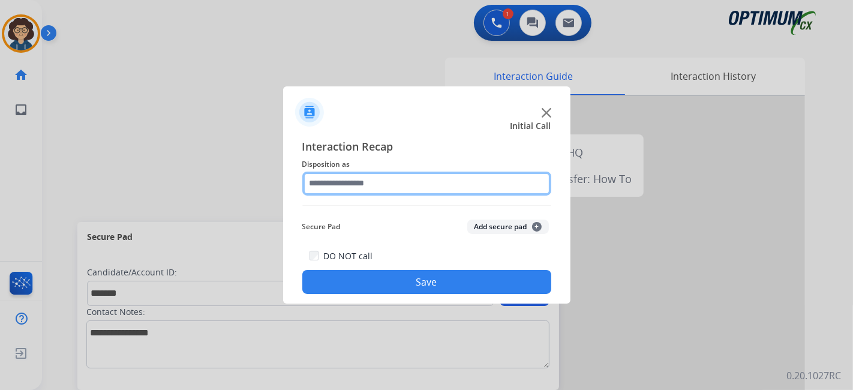
click at [387, 186] on input "text" at bounding box center [426, 184] width 249 height 24
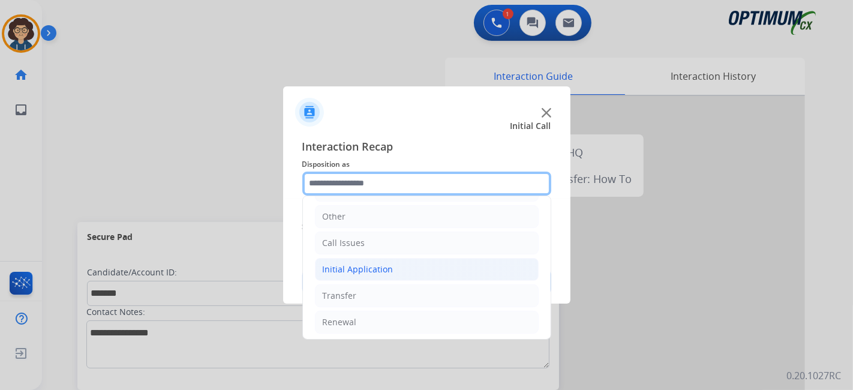
scroll to position [0, 0]
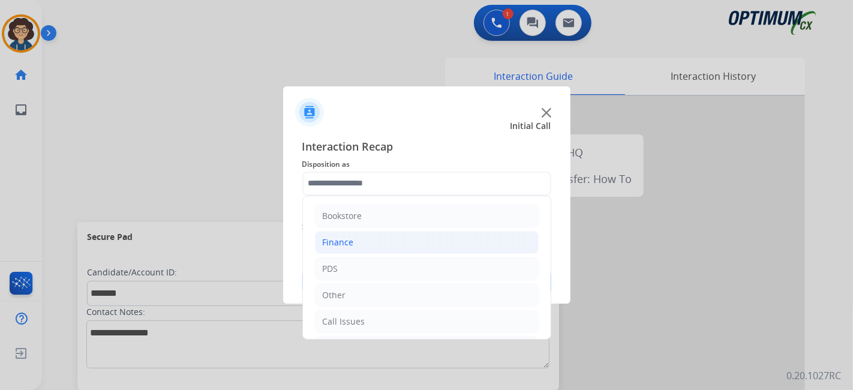
click at [368, 246] on li "Finance" at bounding box center [427, 242] width 224 height 23
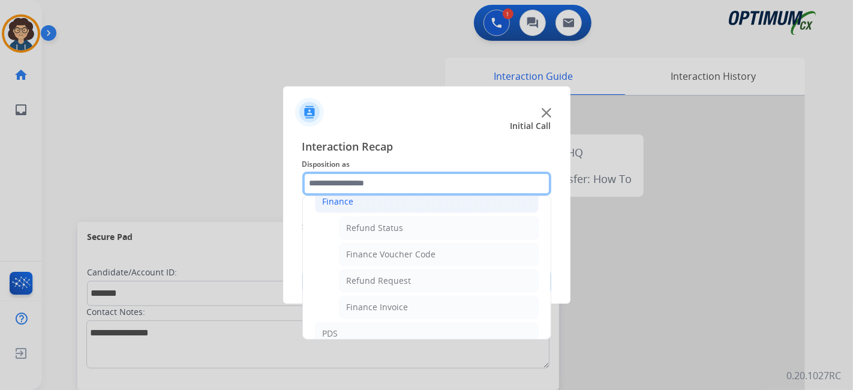
scroll to position [64, 0]
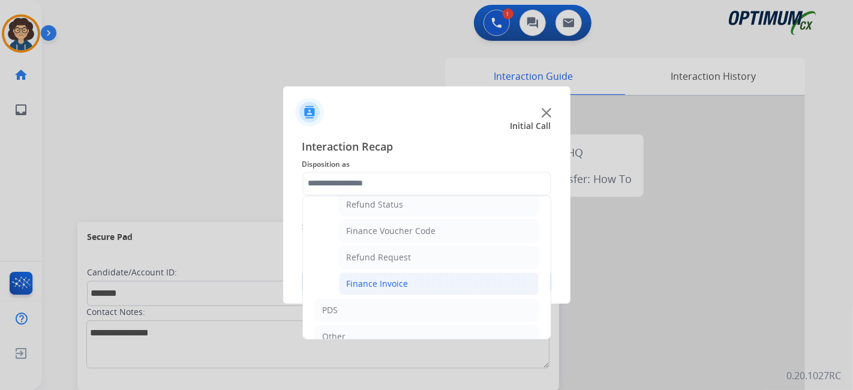
click at [415, 274] on li "Finance Invoice" at bounding box center [439, 283] width 200 height 23
type input "**********"
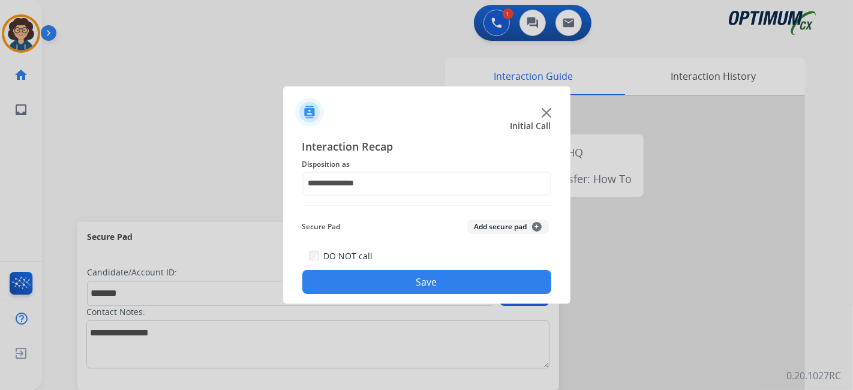
drag, startPoint x: 511, startPoint y: 241, endPoint x: 513, endPoint y: 226, distance: 14.5
click at [512, 230] on div "**********" at bounding box center [426, 216] width 249 height 157
click at [513, 226] on button "Add secure pad +" at bounding box center [508, 227] width 82 height 14
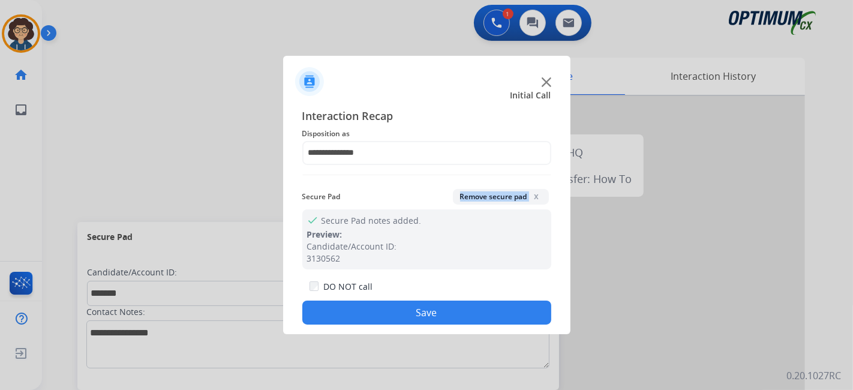
click at [430, 323] on button "Save" at bounding box center [426, 313] width 249 height 24
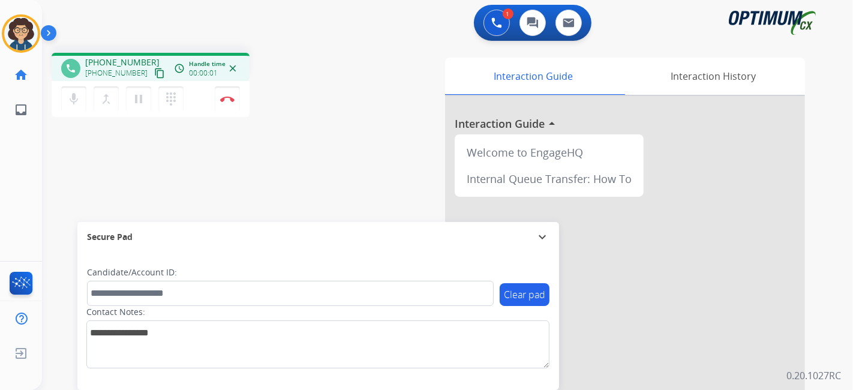
click at [154, 69] on mat-icon "content_copy" at bounding box center [159, 73] width 11 height 11
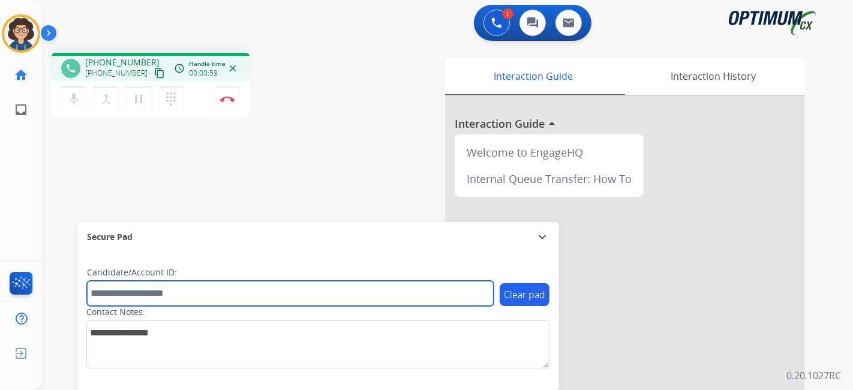
click at [220, 302] on input "text" at bounding box center [290, 293] width 407 height 25
paste input "*******"
type input "*******"
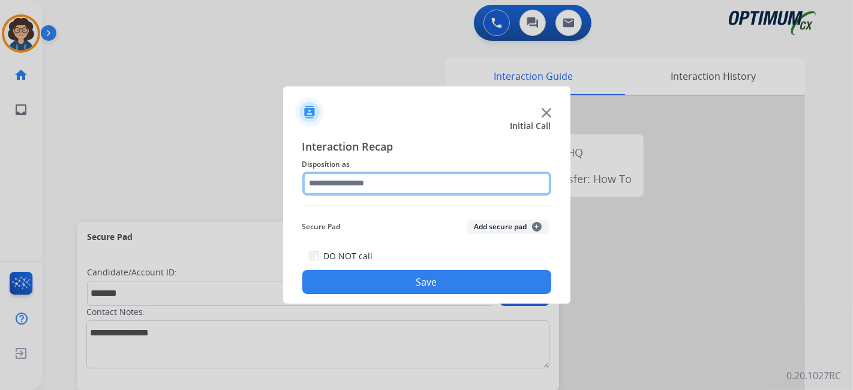
click at [387, 185] on input "text" at bounding box center [426, 184] width 249 height 24
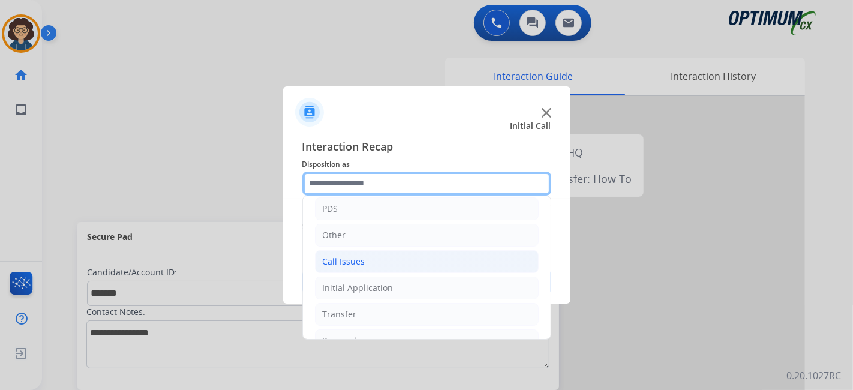
scroll to position [79, 0]
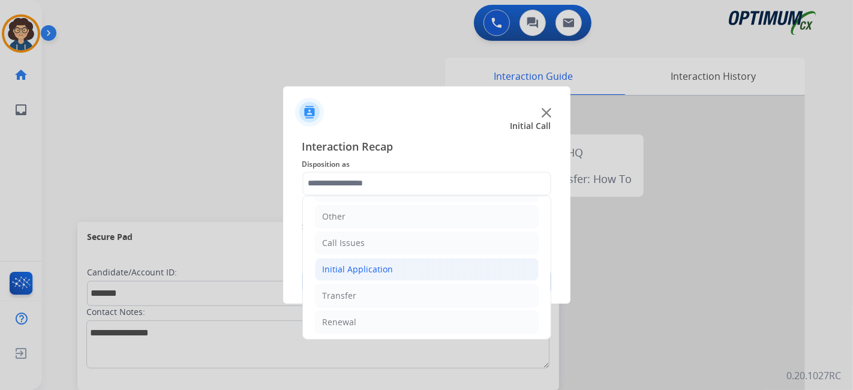
click at [413, 265] on li "Initial Application" at bounding box center [427, 269] width 224 height 23
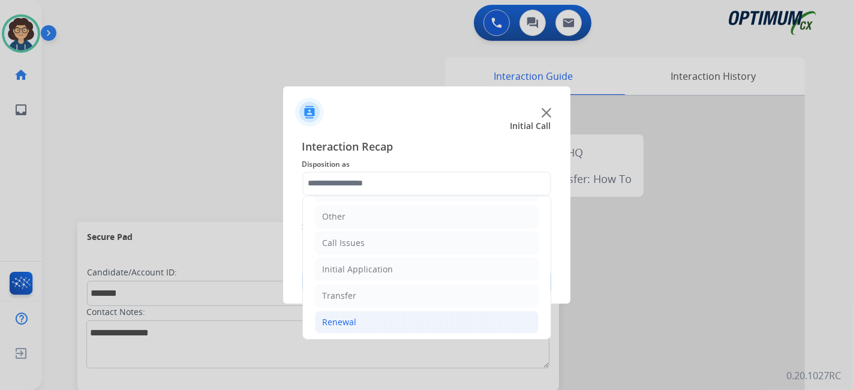
click at [391, 321] on li "Renewal" at bounding box center [427, 322] width 224 height 23
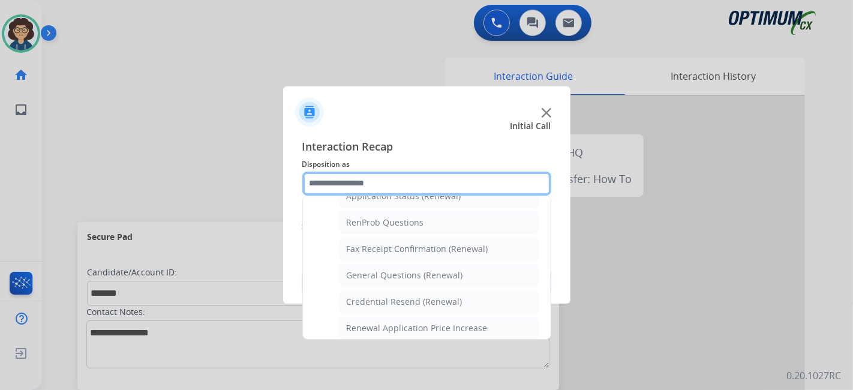
scroll to position [277, 0]
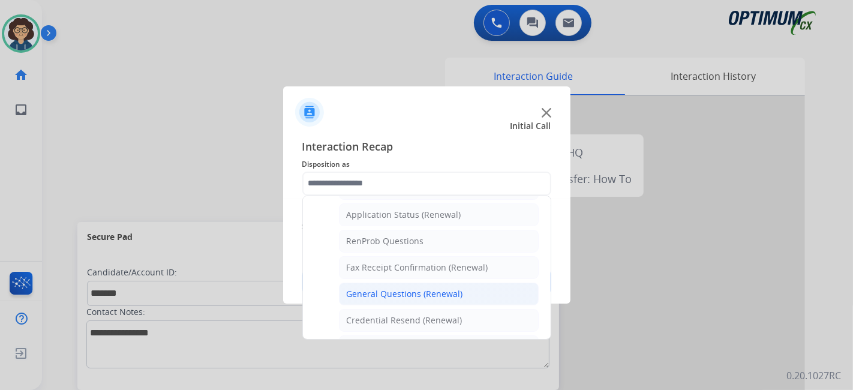
click at [449, 299] on li "General Questions (Renewal)" at bounding box center [439, 294] width 200 height 23
type input "**********"
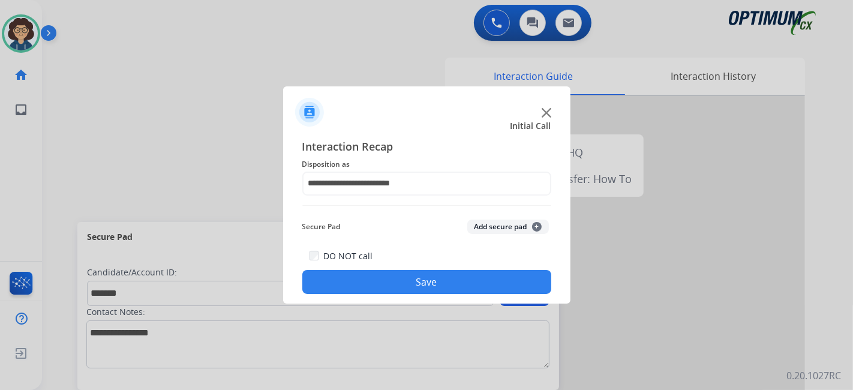
drag, startPoint x: 483, startPoint y: 222, endPoint x: 437, endPoint y: 301, distance: 90.9
click at [484, 222] on button "Add secure pad +" at bounding box center [508, 227] width 82 height 14
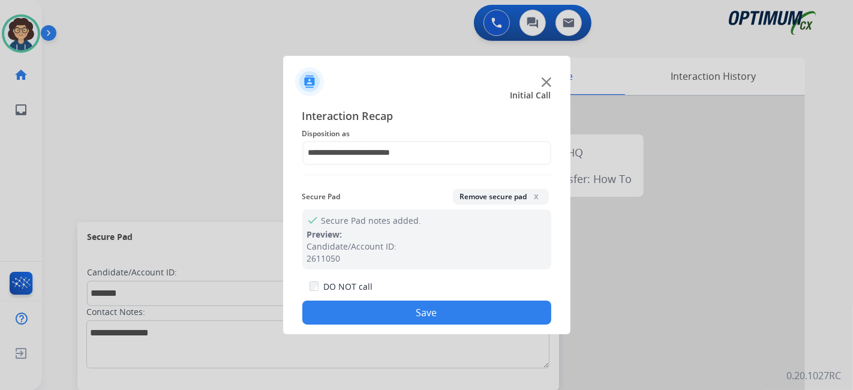
click at [427, 316] on button "Save" at bounding box center [426, 313] width 249 height 24
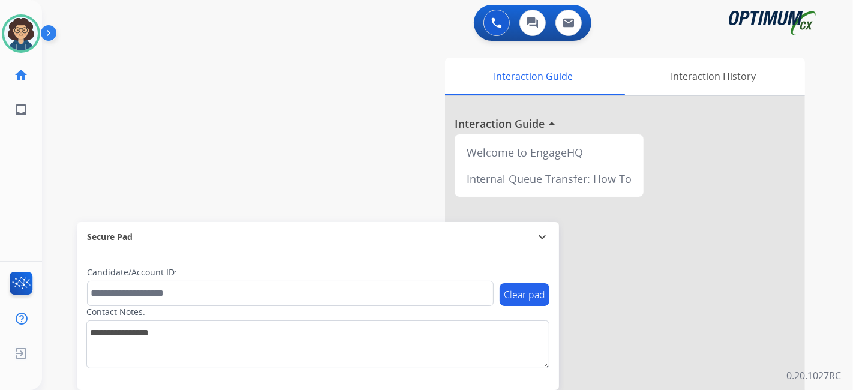
drag, startPoint x: 95, startPoint y: 83, endPoint x: 155, endPoint y: 3, distance: 99.5
click at [98, 80] on div "swap_horiz Break voice bridge close_fullscreen Connect 3-Way Call merge_type Se…" at bounding box center [433, 293] width 782 height 500
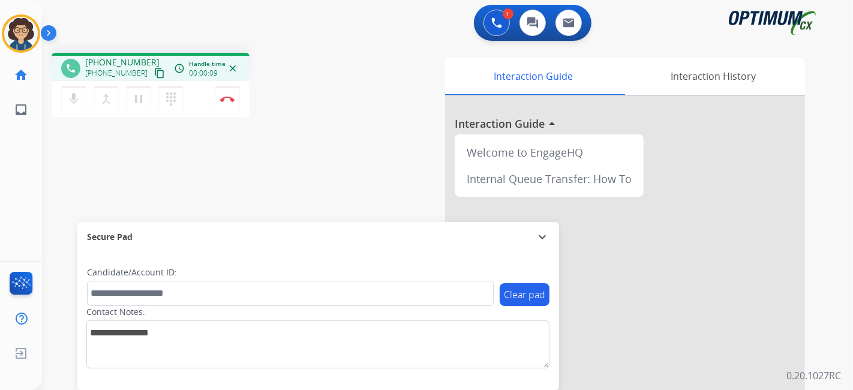
click at [154, 74] on mat-icon "content_copy" at bounding box center [159, 73] width 11 height 11
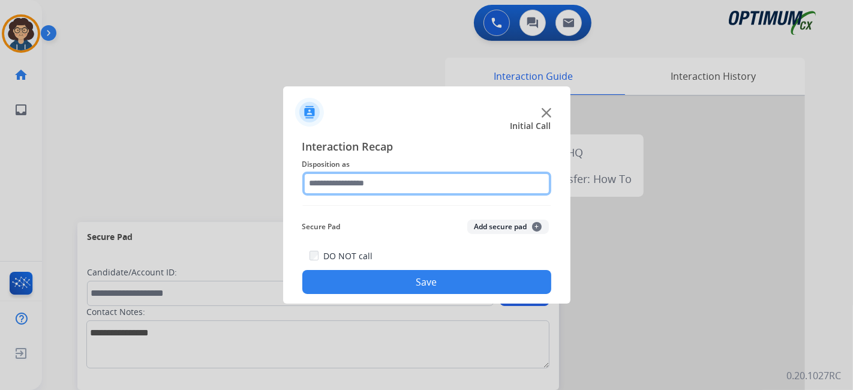
click at [461, 194] on input "text" at bounding box center [426, 184] width 249 height 24
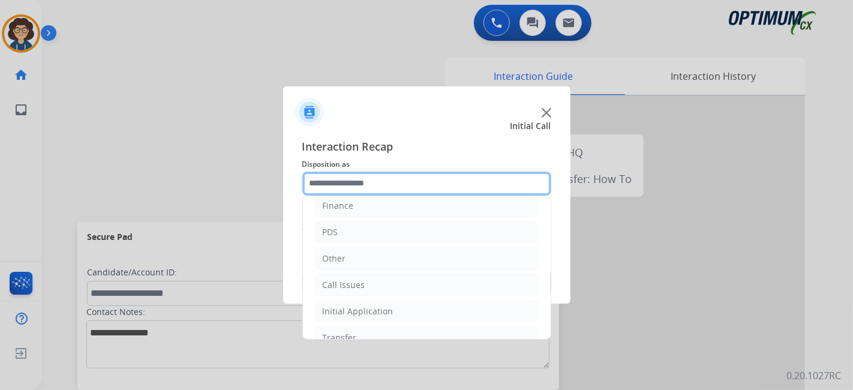
scroll to position [79, 0]
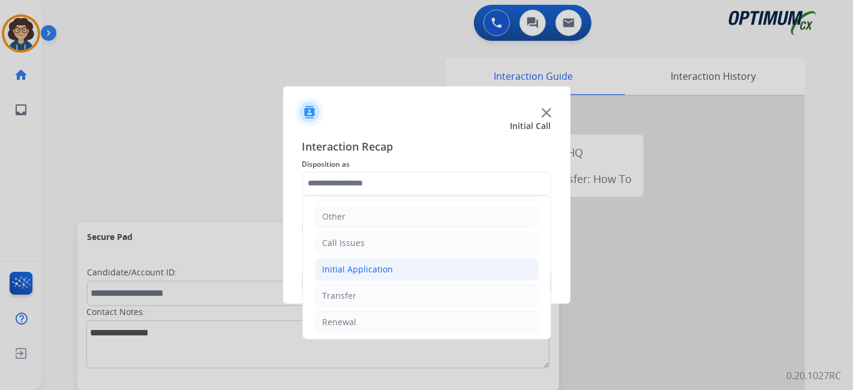
click at [398, 260] on li "Initial Application" at bounding box center [427, 269] width 224 height 23
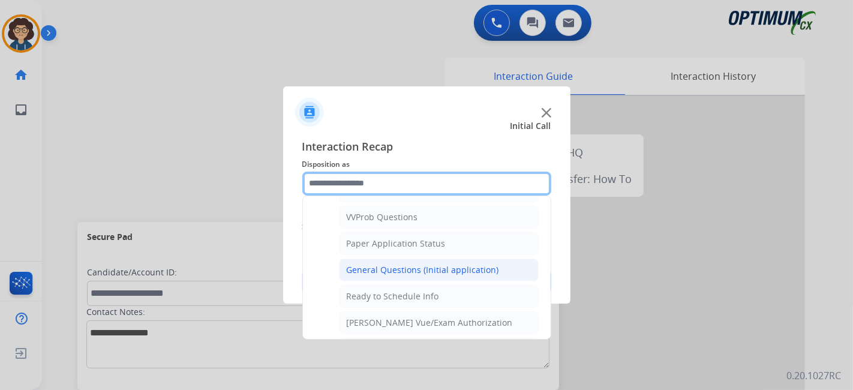
scroll to position [639, 0]
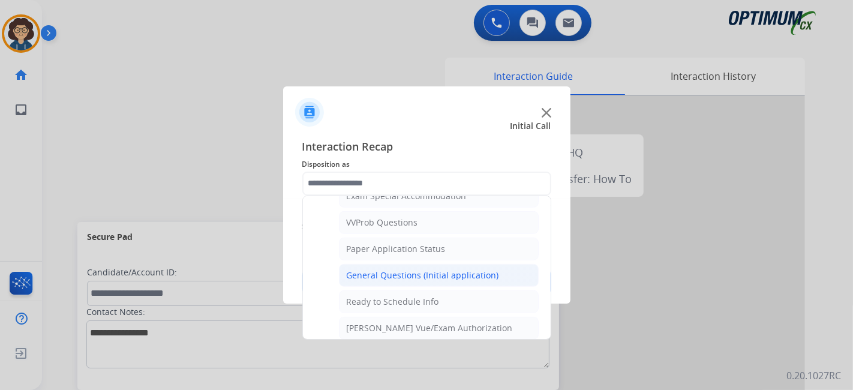
click at [436, 269] on div "General Questions (Initial application)" at bounding box center [423, 275] width 152 height 12
type input "**********"
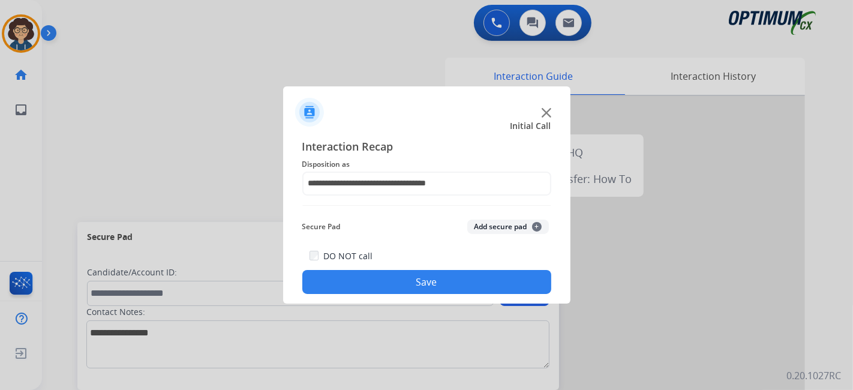
click at [436, 270] on div "DO NOT call Save" at bounding box center [426, 271] width 249 height 46
click at [431, 282] on button "Save" at bounding box center [426, 282] width 249 height 24
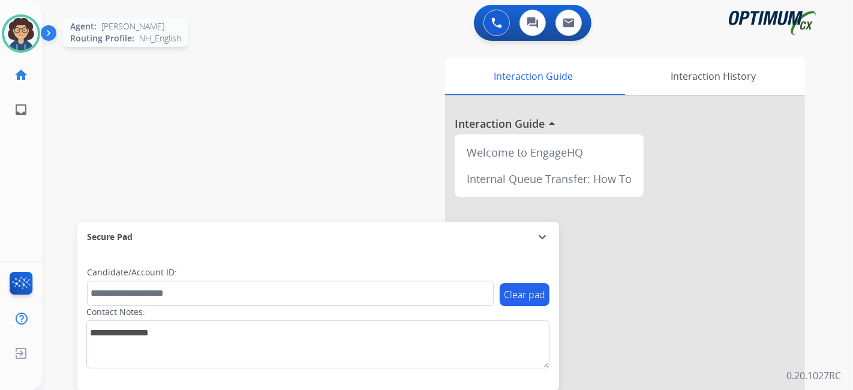
click at [16, 37] on img at bounding box center [21, 34] width 34 height 34
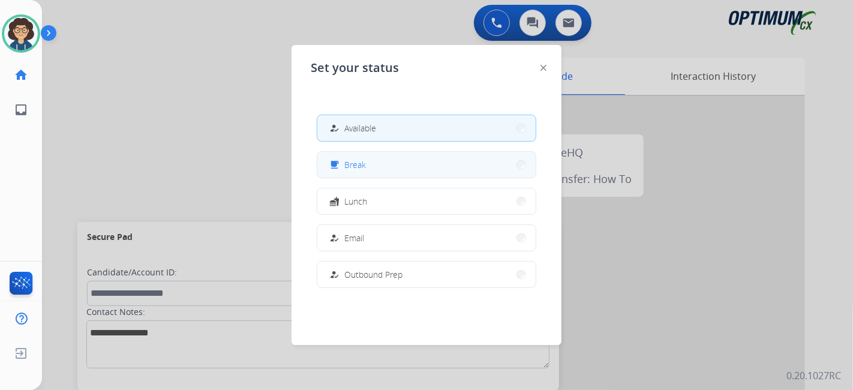
click at [410, 173] on button "free_breakfast Break" at bounding box center [426, 165] width 218 height 26
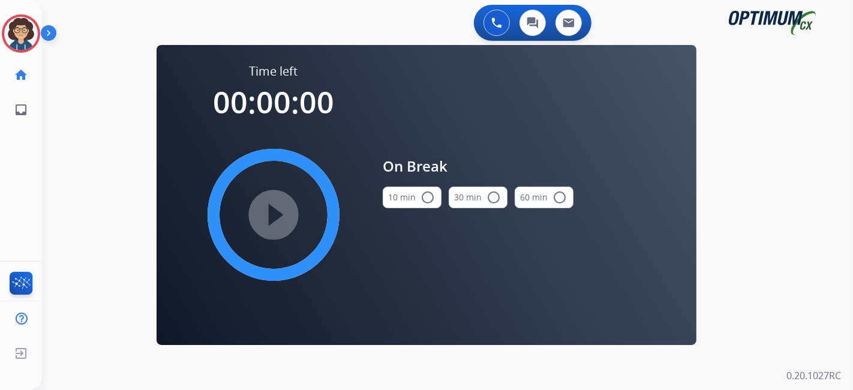
click at [412, 194] on button "10 min radio_button_unchecked" at bounding box center [412, 198] width 59 height 22
click at [269, 214] on mat-icon "play_circle_filled" at bounding box center [273, 215] width 14 height 14
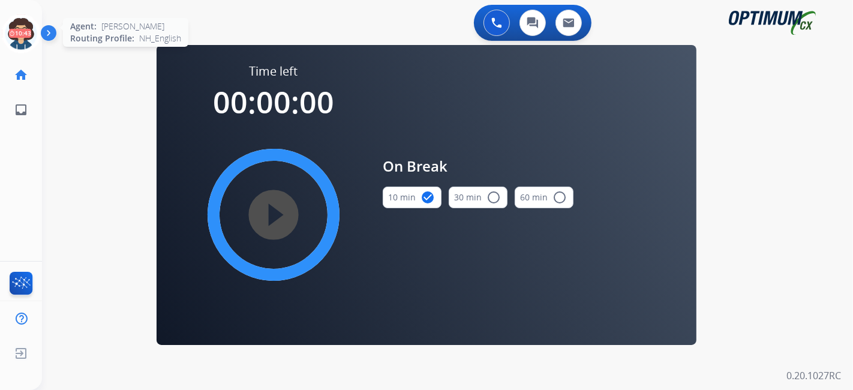
click at [24, 25] on icon at bounding box center [21, 33] width 39 height 39
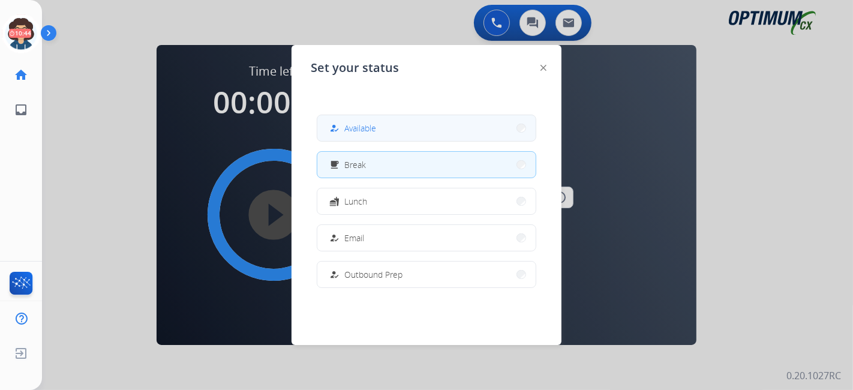
click at [365, 131] on span "Available" at bounding box center [360, 128] width 32 height 13
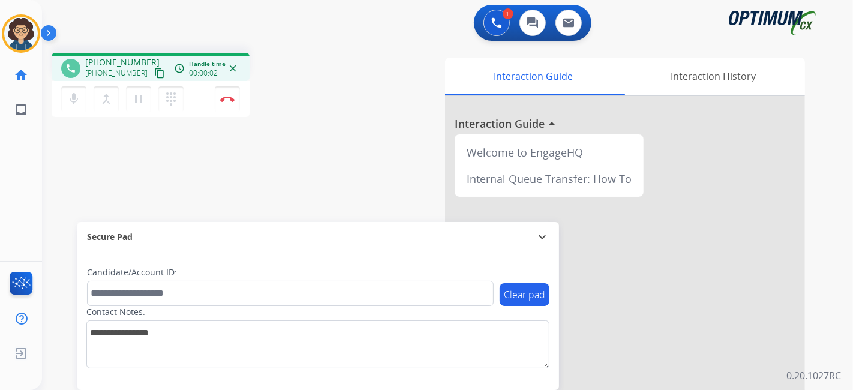
click at [154, 70] on mat-icon "content_copy" at bounding box center [159, 73] width 11 height 11
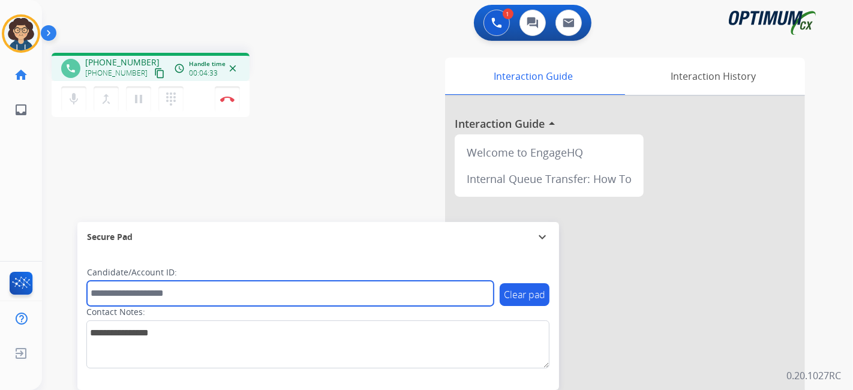
click at [203, 296] on input "text" at bounding box center [290, 293] width 407 height 25
paste input "*********"
type input "*********"
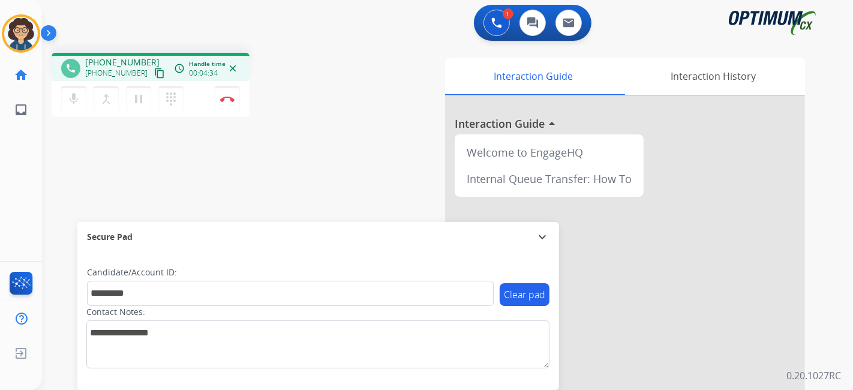
drag, startPoint x: 298, startPoint y: 200, endPoint x: 297, endPoint y: 98, distance: 101.4
click at [298, 199] on div "phone [PHONE_NUMBER] [PHONE_NUMBER] content_copy access_time Call metrics Queue…" at bounding box center [433, 293] width 782 height 500
click at [229, 97] on img at bounding box center [227, 99] width 14 height 6
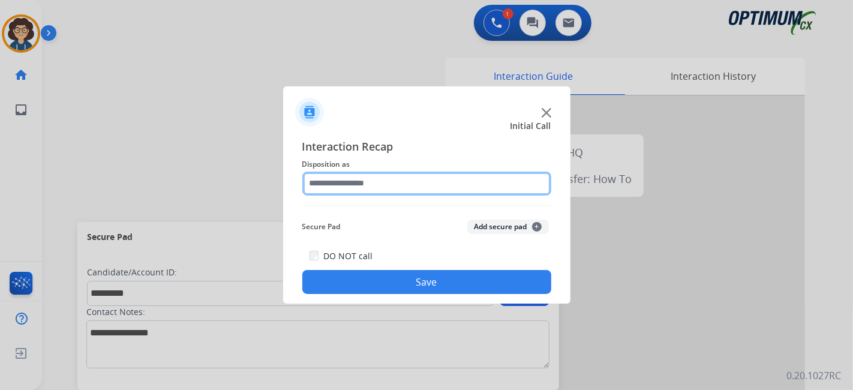
click at [412, 191] on input "text" at bounding box center [426, 184] width 249 height 24
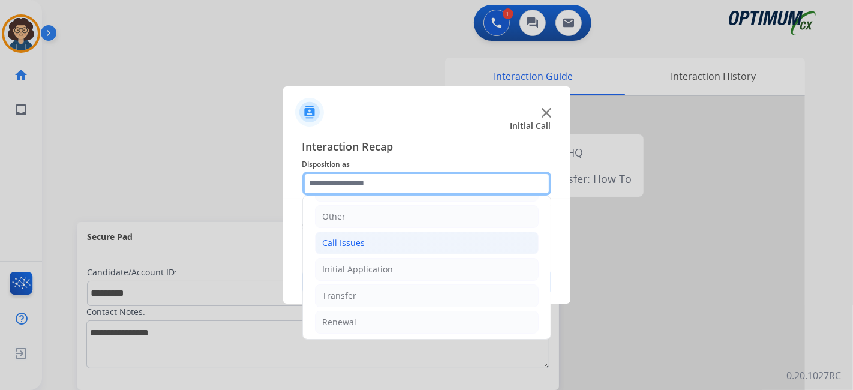
scroll to position [0, 0]
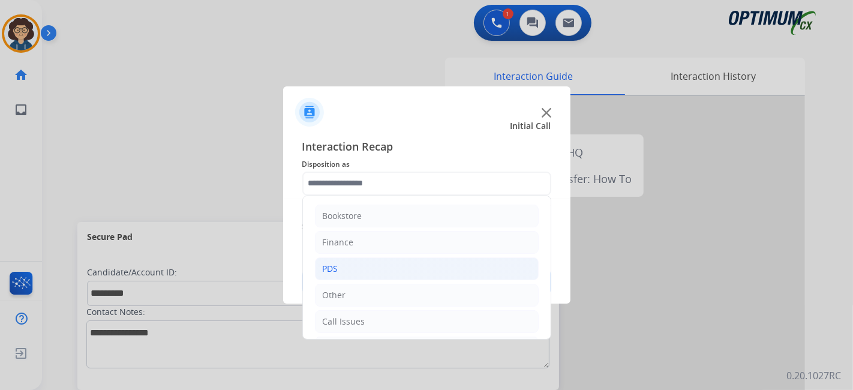
click at [370, 259] on li "PDS" at bounding box center [427, 268] width 224 height 23
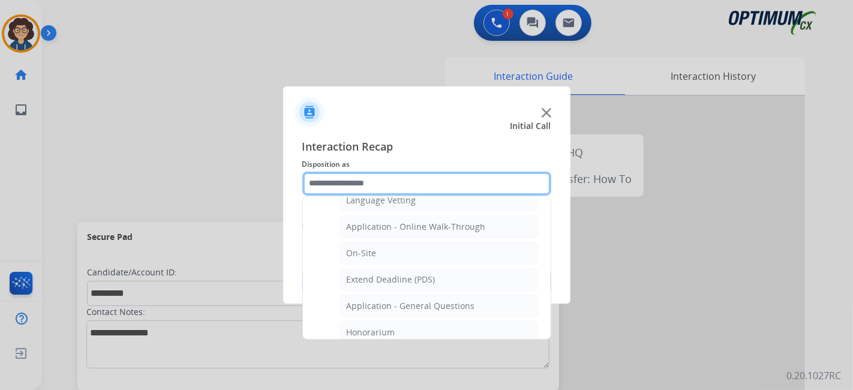
scroll to position [292, 0]
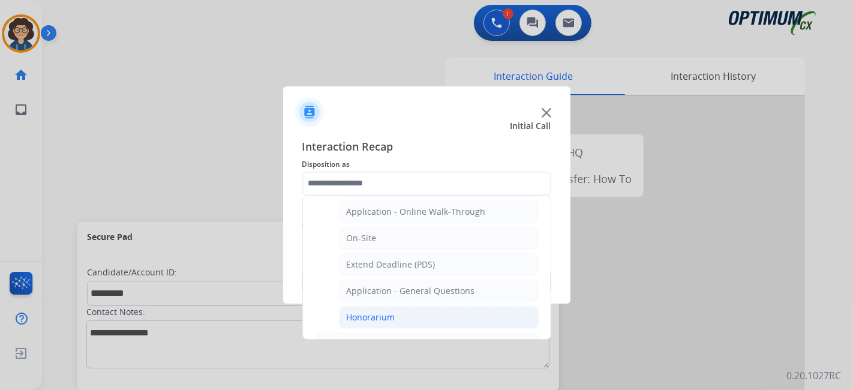
click at [442, 307] on li "Honorarium" at bounding box center [439, 317] width 200 height 23
type input "**********"
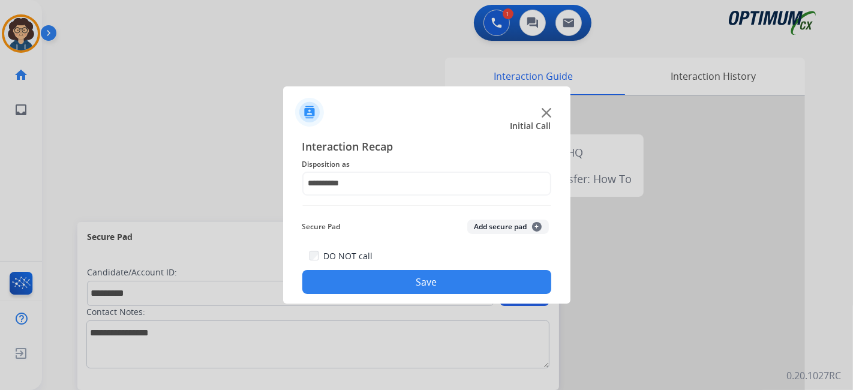
click at [503, 230] on button "Add secure pad +" at bounding box center [508, 227] width 82 height 14
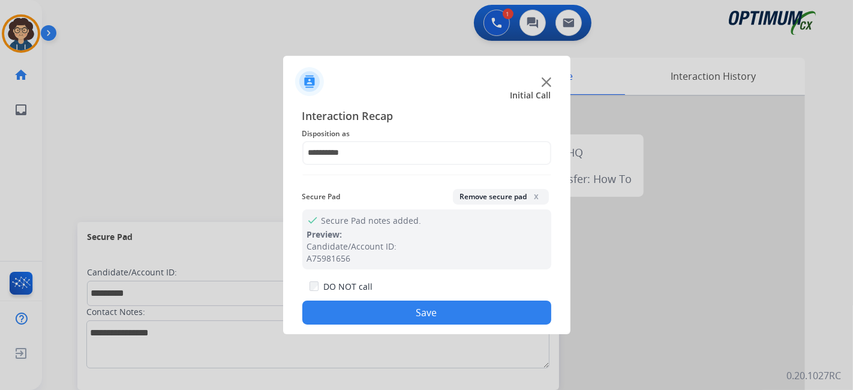
click at [410, 304] on button "Save" at bounding box center [426, 313] width 249 height 24
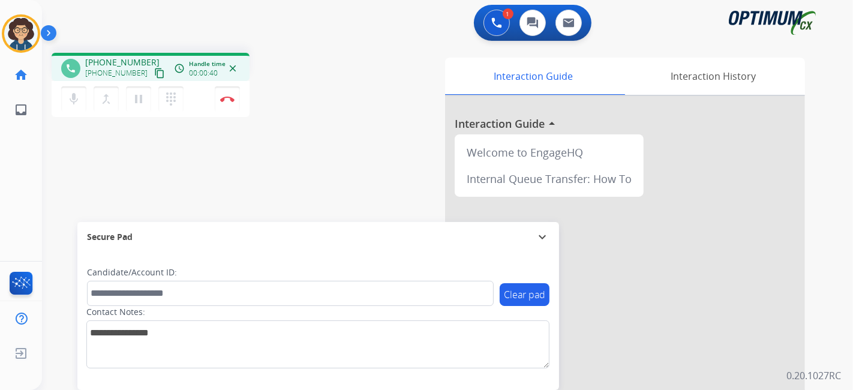
click at [154, 70] on mat-icon "content_copy" at bounding box center [159, 73] width 11 height 11
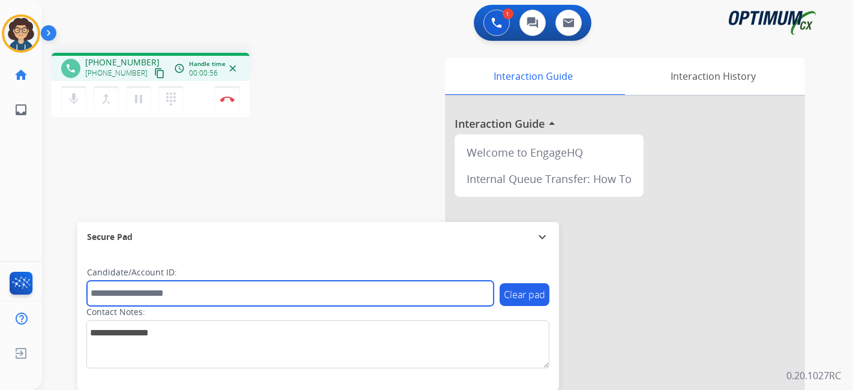
click at [254, 303] on div "Clear pad Candidate/Account ID: Contact Notes:" at bounding box center [318, 317] width 463 height 102
click at [253, 290] on input "text" at bounding box center [290, 293] width 407 height 25
paste input "*******"
type input "*******"
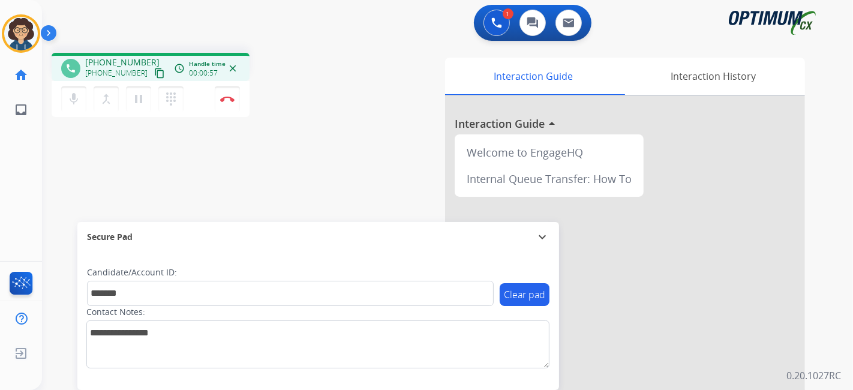
click at [301, 182] on div "phone [PHONE_NUMBER] [PHONE_NUMBER] content_copy access_time Call metrics Queue…" at bounding box center [433, 293] width 782 height 500
click at [140, 98] on mat-icon "pause" at bounding box center [138, 99] width 14 height 14
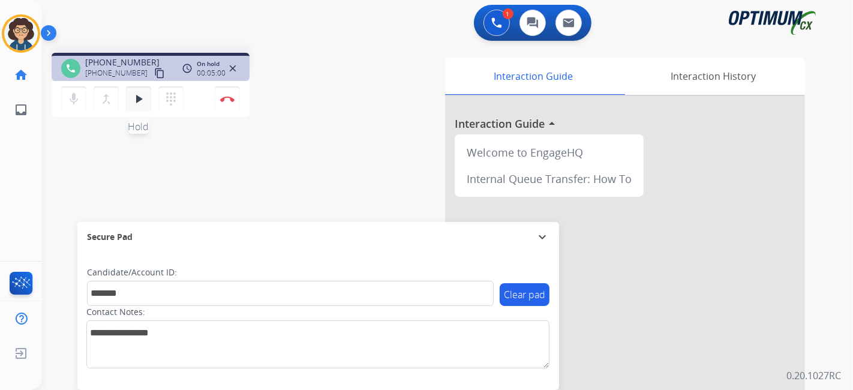
click at [133, 97] on mat-icon "play_arrow" at bounding box center [138, 99] width 14 height 14
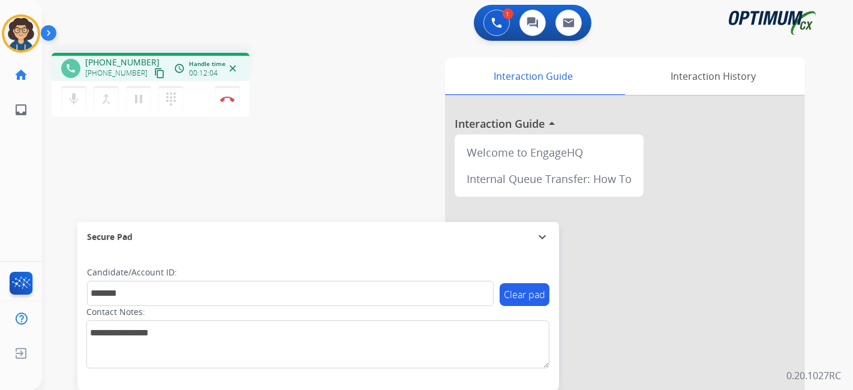
click at [242, 98] on div "mic Mute merge_type Bridge pause Hold dialpad Dialpad Disconnect" at bounding box center [151, 99] width 198 height 36
click at [234, 98] on button "Disconnect" at bounding box center [227, 98] width 25 height 25
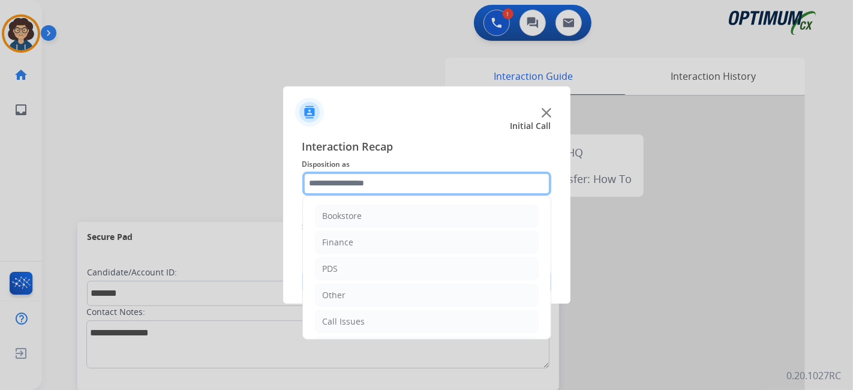
click at [408, 192] on input "text" at bounding box center [426, 184] width 249 height 24
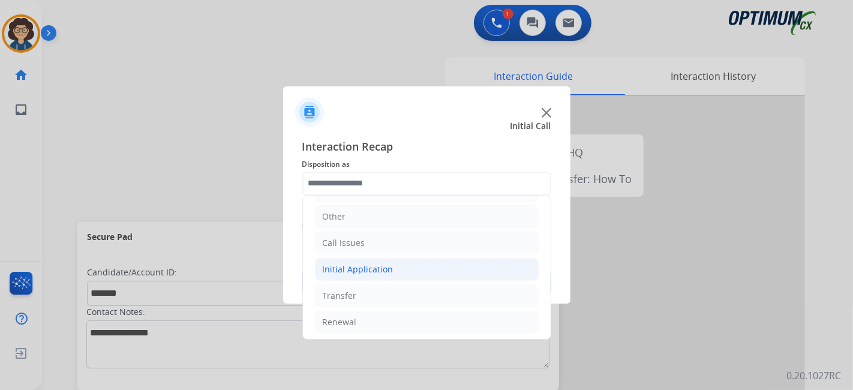
click at [416, 268] on li "Initial Application" at bounding box center [427, 269] width 224 height 23
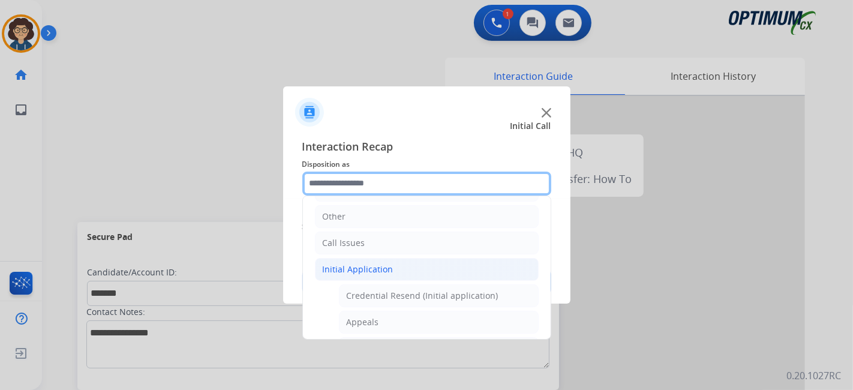
scroll to position [0, 0]
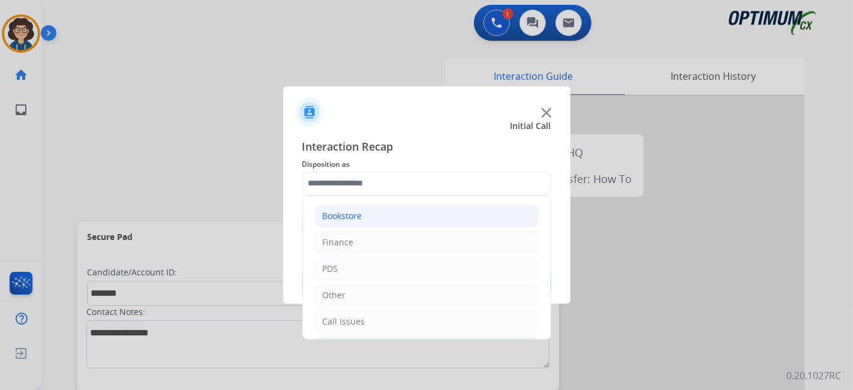
click at [484, 207] on li "Bookstore" at bounding box center [427, 216] width 224 height 23
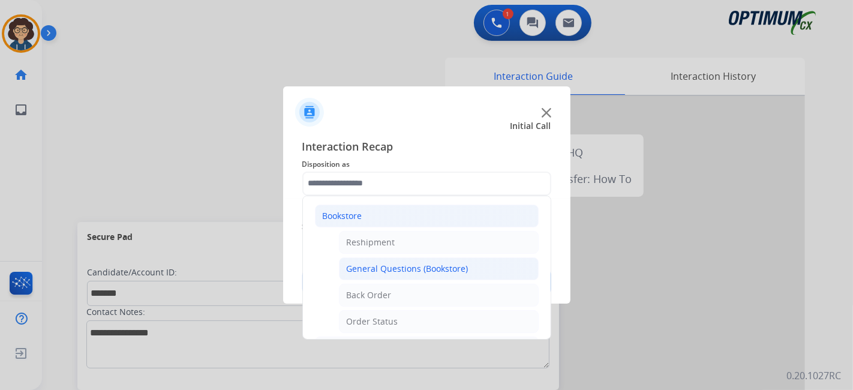
click at [476, 263] on li "General Questions (Bookstore)" at bounding box center [439, 268] width 200 height 23
type input "**********"
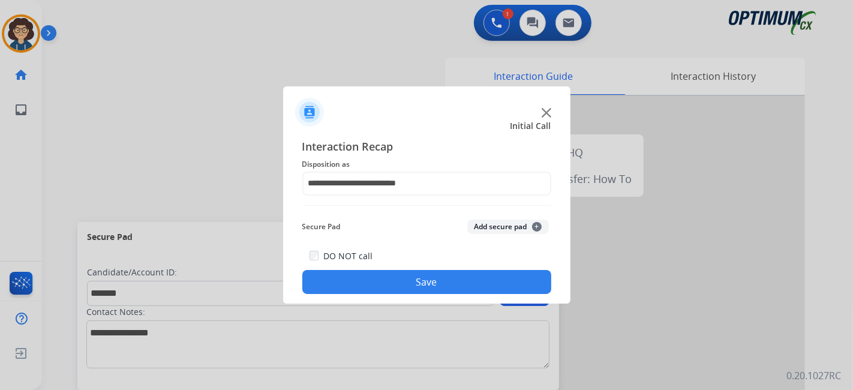
click at [493, 230] on button "Add secure pad +" at bounding box center [508, 227] width 82 height 14
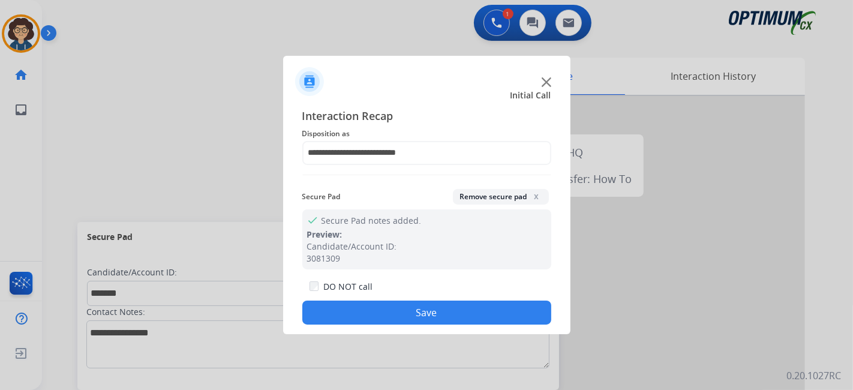
click at [398, 302] on button "Save" at bounding box center [426, 313] width 249 height 24
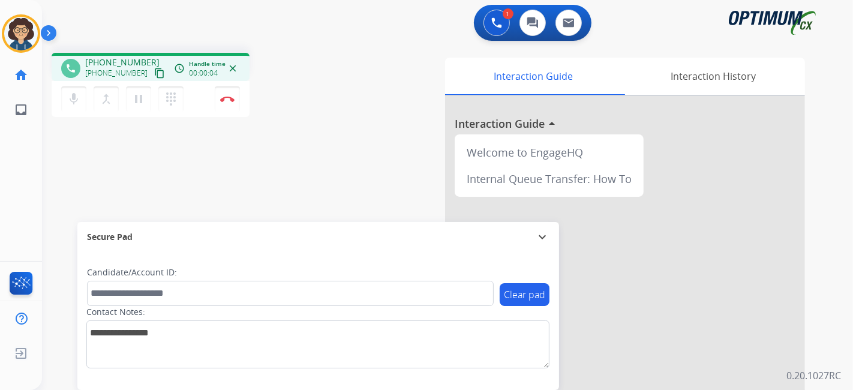
click at [154, 69] on mat-icon "content_copy" at bounding box center [159, 73] width 11 height 11
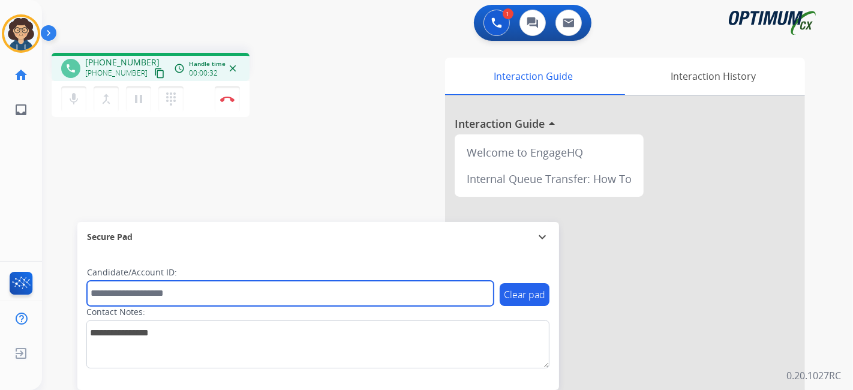
click at [191, 284] on input "text" at bounding box center [290, 293] width 407 height 25
paste input "*******"
type input "*******"
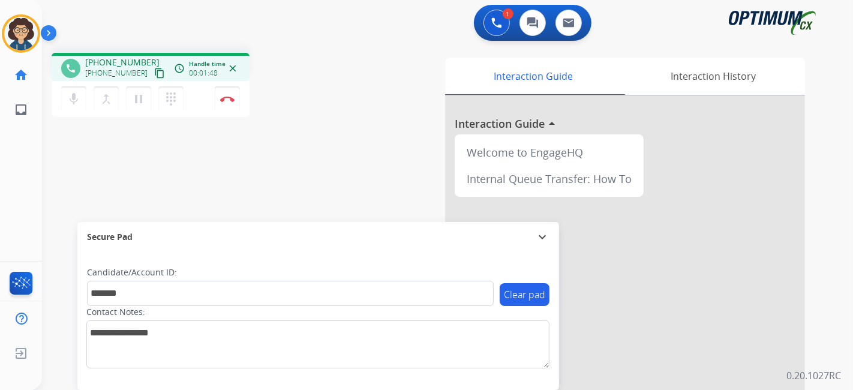
click at [340, 86] on div "phone [PHONE_NUMBER] [PHONE_NUMBER] content_copy access_time Call metrics Queue…" at bounding box center [203, 87] width 302 height 68
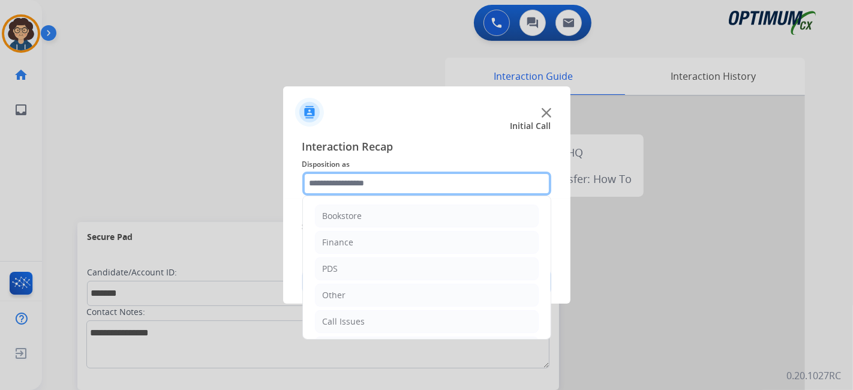
click at [380, 187] on input "text" at bounding box center [426, 184] width 249 height 24
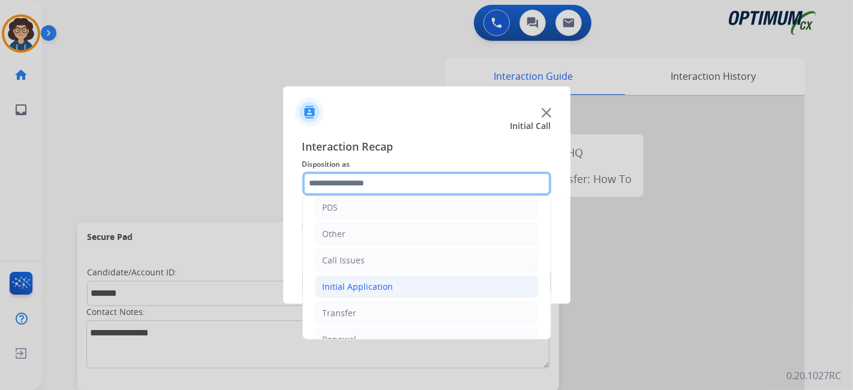
scroll to position [79, 0]
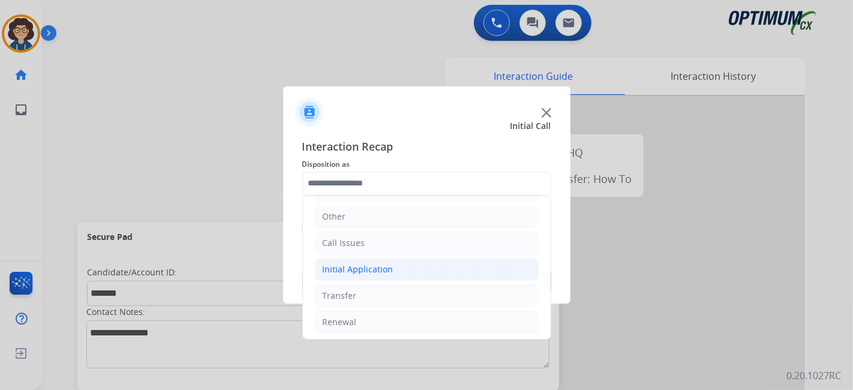
drag, startPoint x: 416, startPoint y: 268, endPoint x: 495, endPoint y: 271, distance: 79.3
click at [416, 266] on li "Initial Application" at bounding box center [427, 269] width 224 height 23
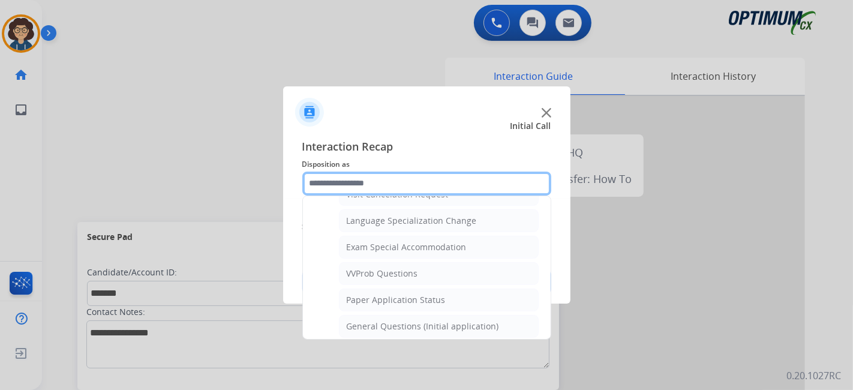
scroll to position [610, 0]
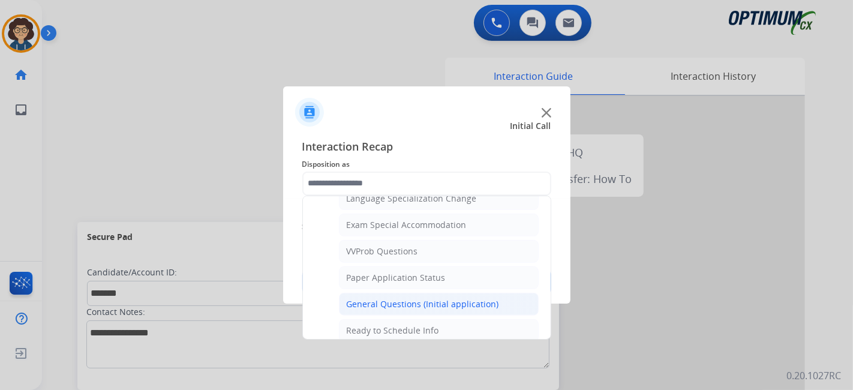
drag, startPoint x: 487, startPoint y: 298, endPoint x: 504, endPoint y: 249, distance: 52.0
click at [487, 298] on div "General Questions (Initial application)" at bounding box center [423, 304] width 152 height 12
type input "**********"
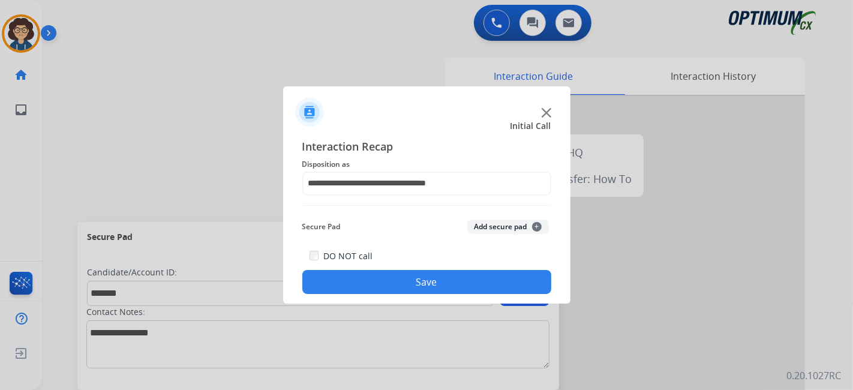
drag, startPoint x: 504, startPoint y: 222, endPoint x: 500, endPoint y: 232, distance: 11.0
click at [500, 232] on button "Add secure pad +" at bounding box center [508, 227] width 82 height 14
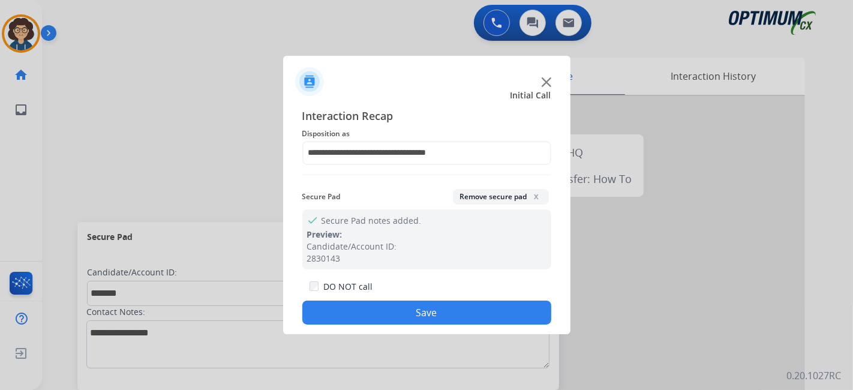
click at [427, 319] on button "Save" at bounding box center [426, 313] width 249 height 24
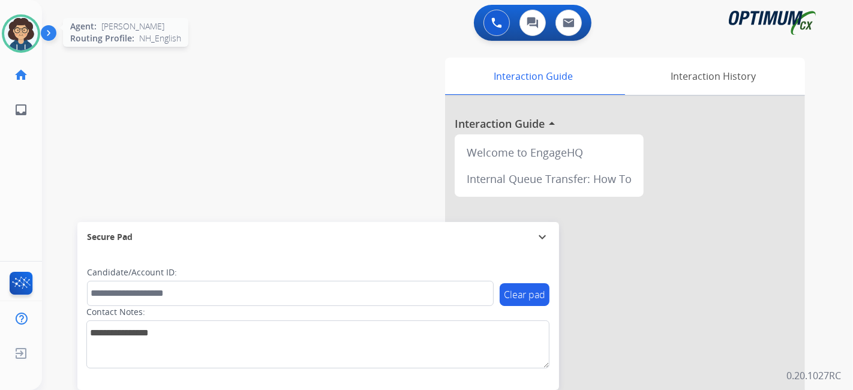
click at [14, 50] on div "Agent: [PERSON_NAME] Profile: NH_English" at bounding box center [21, 33] width 38 height 38
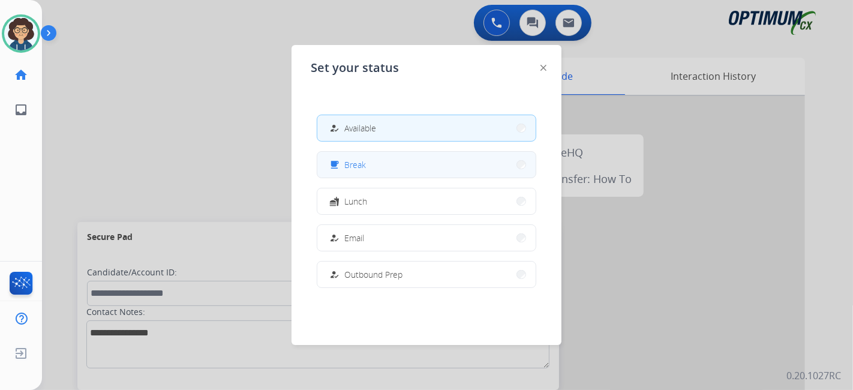
click at [448, 169] on button "free_breakfast Break" at bounding box center [426, 165] width 218 height 26
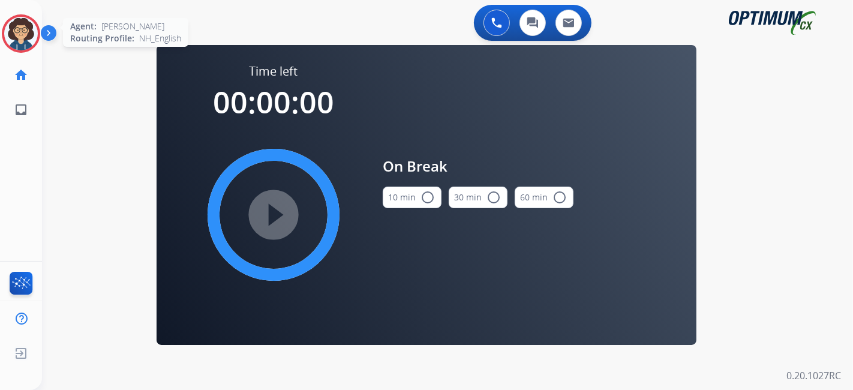
click at [20, 16] on div "[PERSON_NAME] Break Edit Avatar Agent: [PERSON_NAME] Profile: NH_English home H…" at bounding box center [21, 63] width 42 height 127
click at [18, 26] on img at bounding box center [21, 34] width 34 height 34
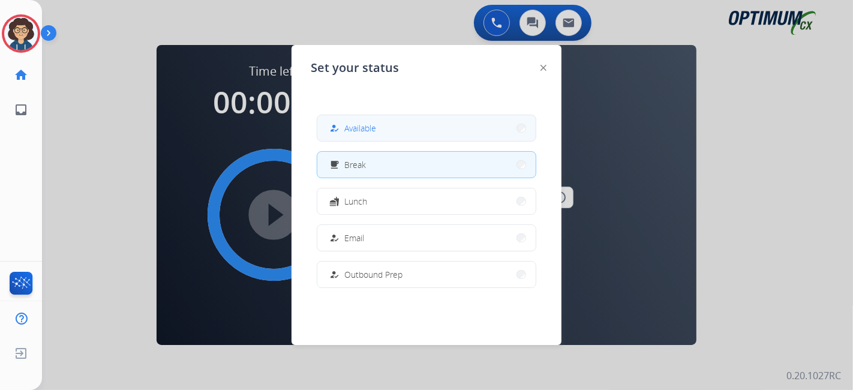
click at [392, 128] on button "how_to_reg Available" at bounding box center [426, 128] width 218 height 26
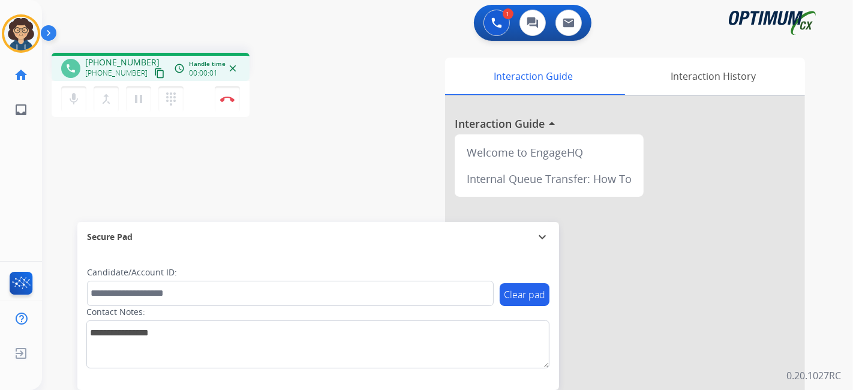
click at [153, 74] on div "[PHONE_NUMBER] content_copy" at bounding box center [126, 73] width 82 height 14
click at [154, 72] on mat-icon "content_copy" at bounding box center [159, 73] width 11 height 11
click at [225, 92] on button "Disconnect" at bounding box center [227, 98] width 25 height 25
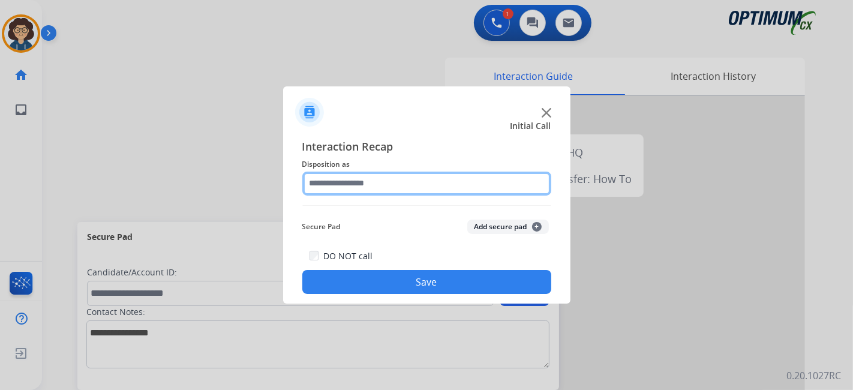
click at [397, 183] on input "text" at bounding box center [426, 184] width 249 height 24
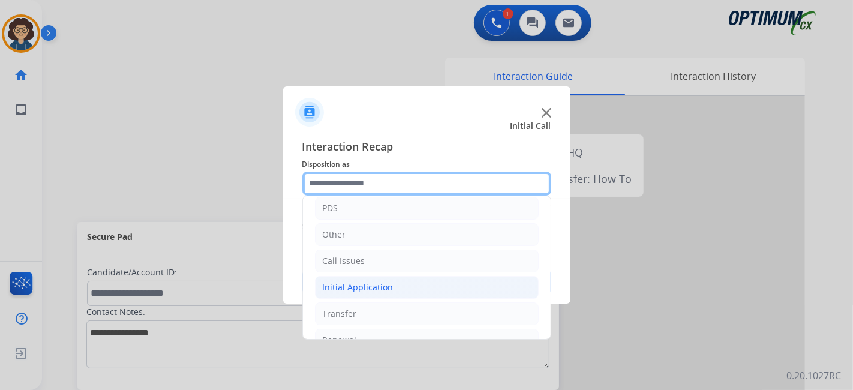
scroll to position [79, 0]
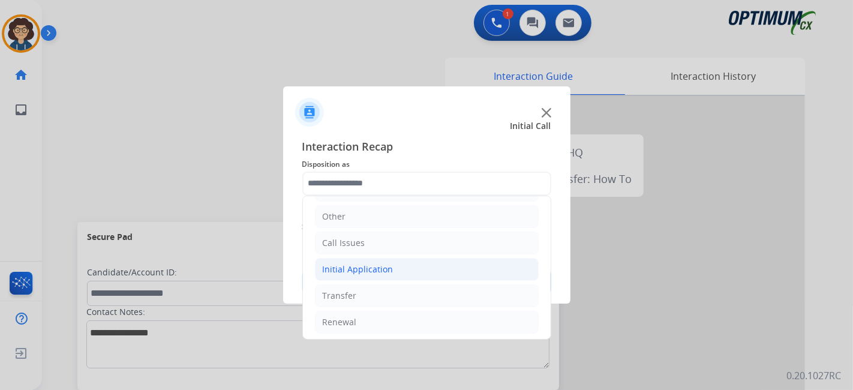
drag, startPoint x: 408, startPoint y: 269, endPoint x: 478, endPoint y: 268, distance: 70.2
click at [411, 268] on li "Initial Application" at bounding box center [427, 269] width 224 height 23
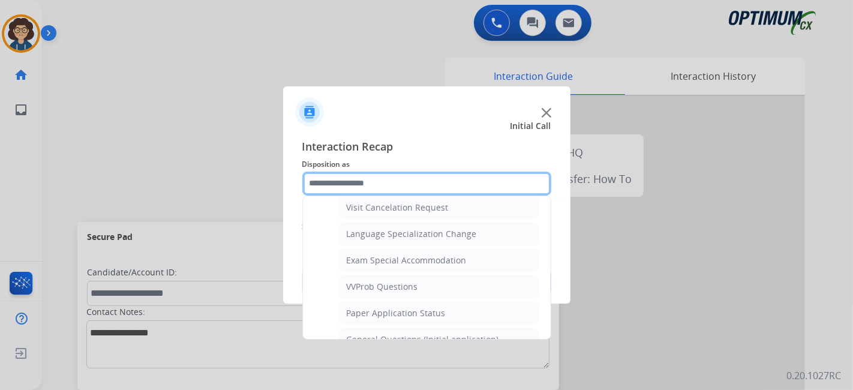
scroll to position [612, 0]
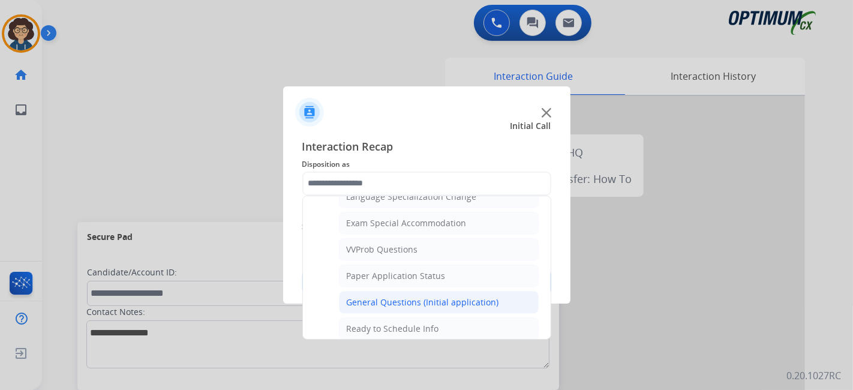
click at [475, 296] on div "General Questions (Initial application)" at bounding box center [423, 302] width 152 height 12
type input "**********"
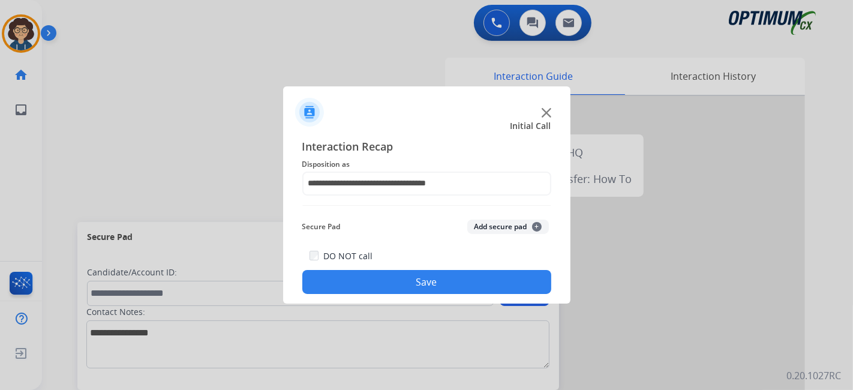
click at [418, 277] on button "Save" at bounding box center [426, 282] width 249 height 24
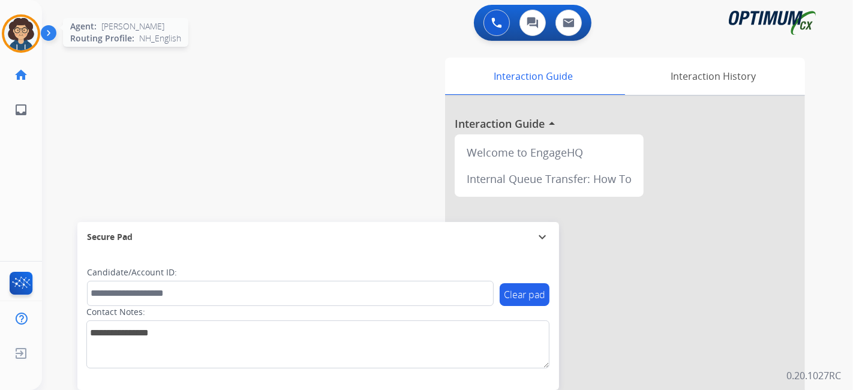
click at [17, 28] on img at bounding box center [21, 34] width 34 height 34
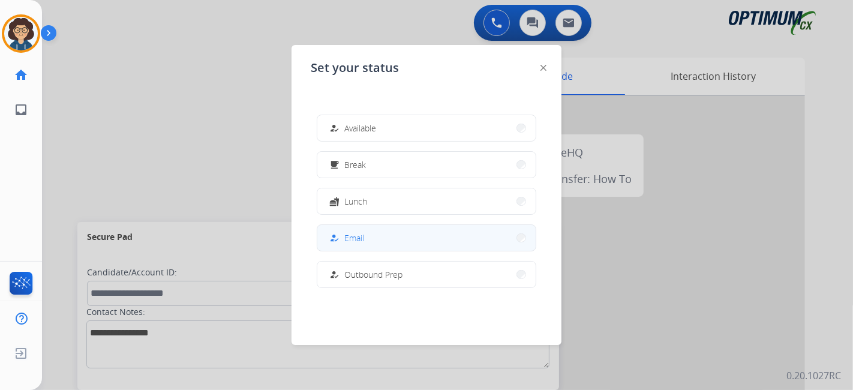
scroll to position [299, 0]
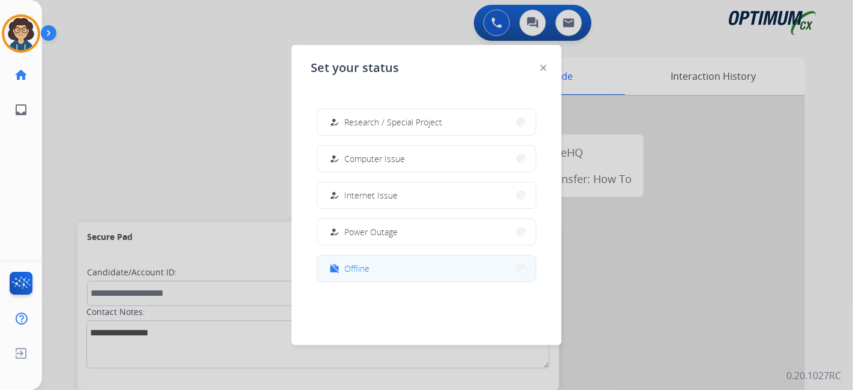
click at [414, 265] on button "work_off Offline" at bounding box center [426, 269] width 218 height 26
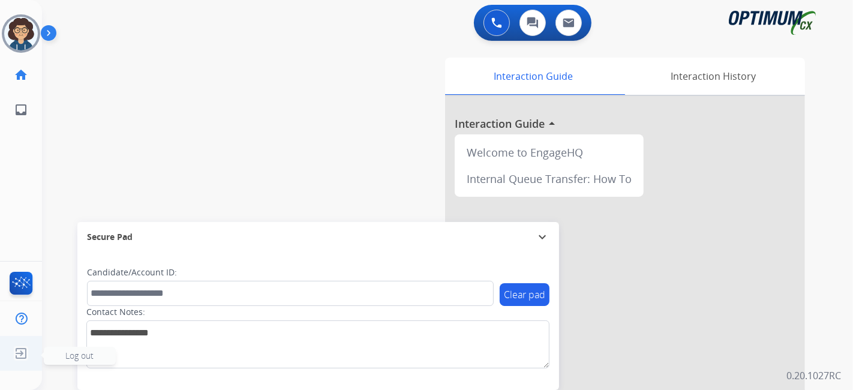
click at [15, 361] on img at bounding box center [21, 353] width 22 height 23
